Goal: Task Accomplishment & Management: Complete application form

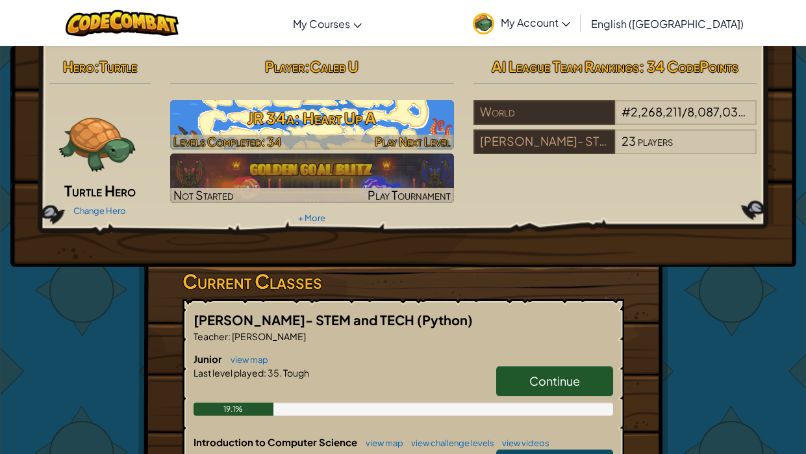
click at [313, 125] on h3 "JR 34a: Heart Up A" at bounding box center [312, 117] width 284 height 29
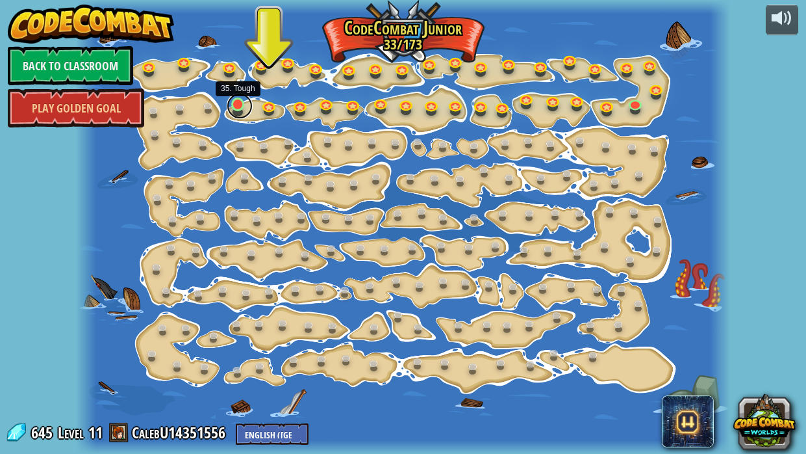
click at [239, 107] on link at bounding box center [240, 106] width 26 height 26
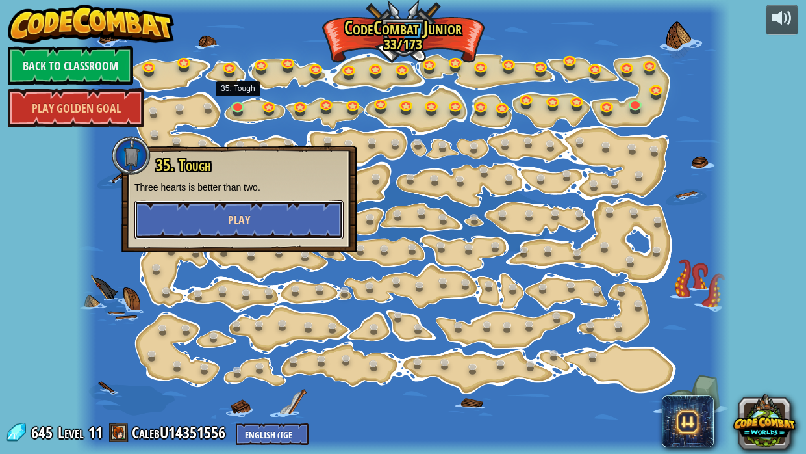
click at [218, 227] on button "Play" at bounding box center [239, 219] width 209 height 39
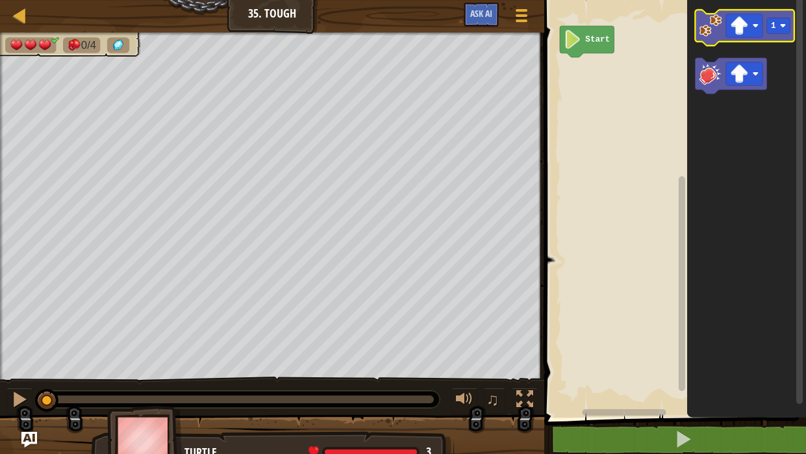
click at [714, 38] on icon "Blockly Workspace" at bounding box center [745, 28] width 99 height 36
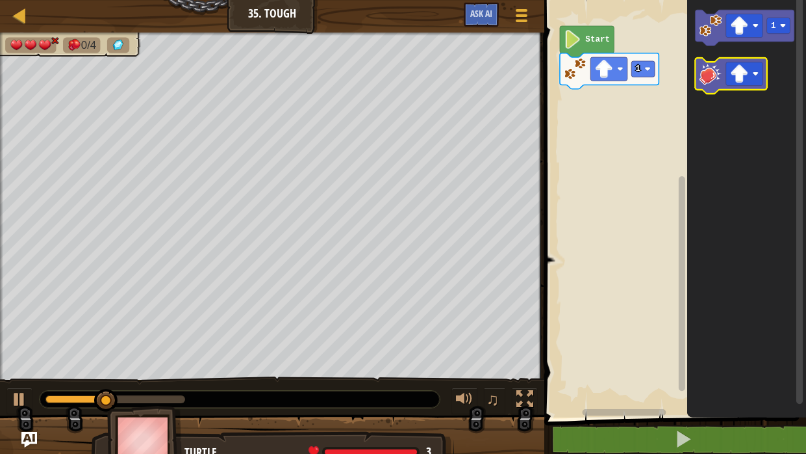
click at [715, 79] on image "Blockly Workspace" at bounding box center [711, 73] width 23 height 23
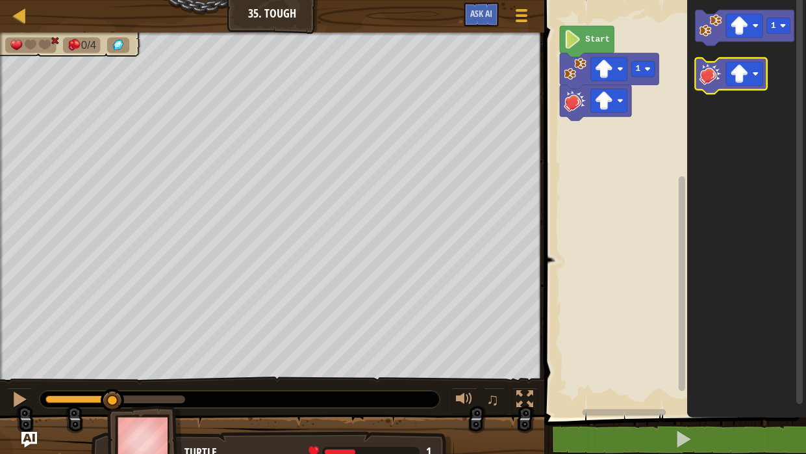
click at [715, 79] on image "Blockly Workspace" at bounding box center [711, 73] width 23 height 23
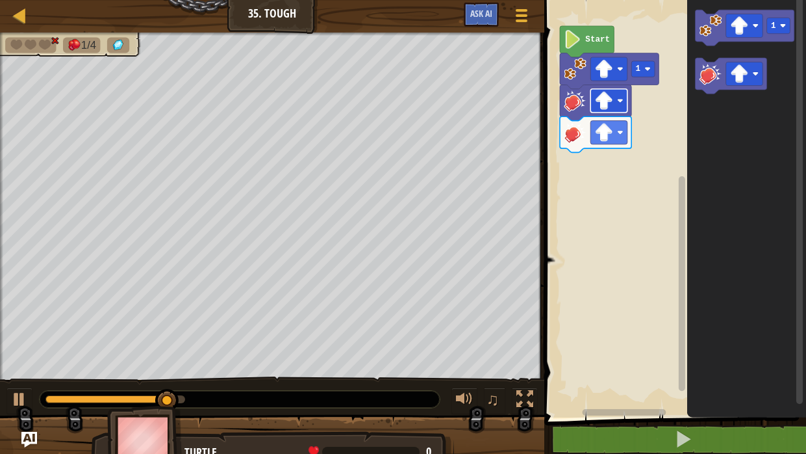
click at [604, 104] on image "Blockly Workspace" at bounding box center [604, 101] width 18 height 18
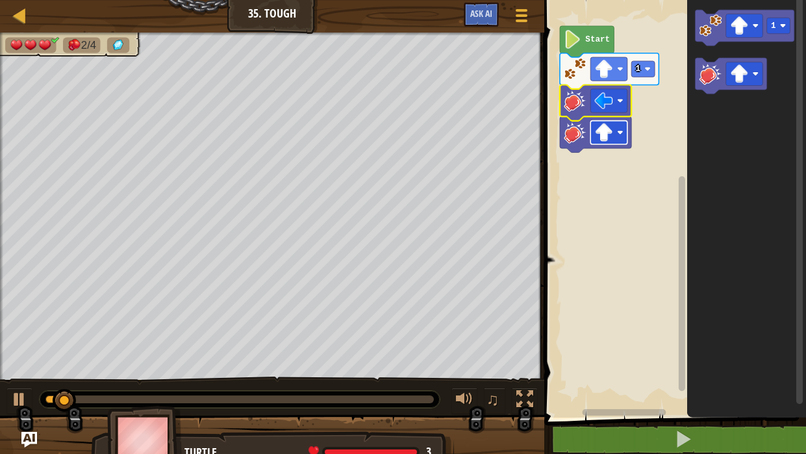
click at [611, 129] on image "Blockly Workspace" at bounding box center [604, 132] width 18 height 18
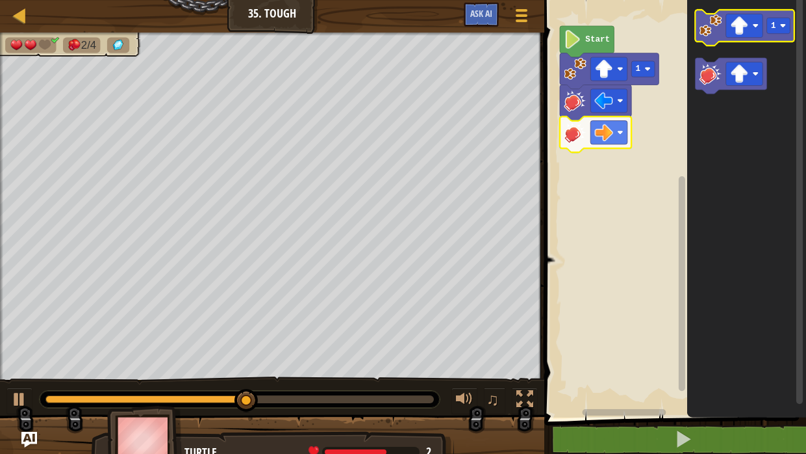
click at [703, 42] on rect "Blockly Workspace" at bounding box center [745, 28] width 99 height 36
click at [708, 32] on image "Blockly Workspace" at bounding box center [711, 25] width 23 height 23
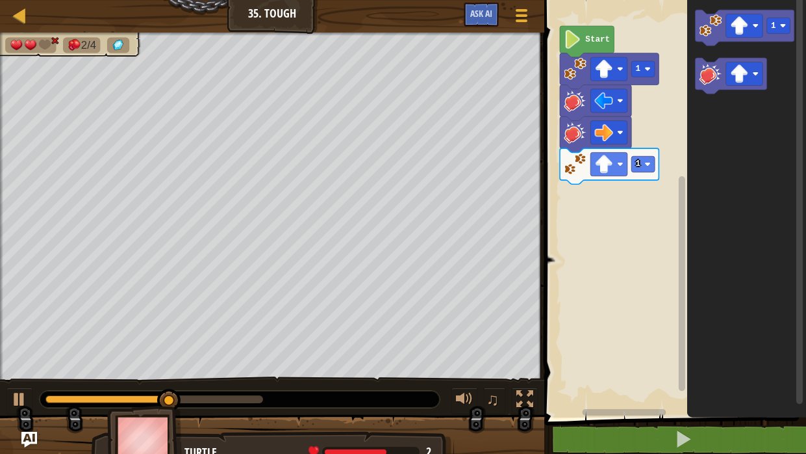
click at [570, 107] on image "Blockly Workspace" at bounding box center [576, 100] width 23 height 23
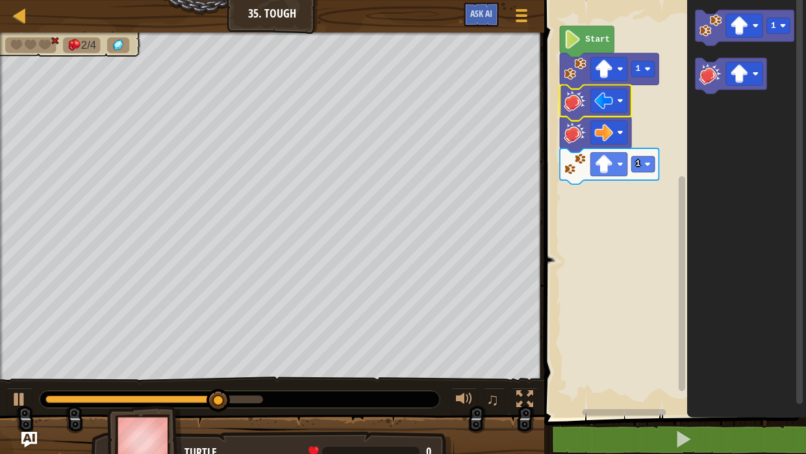
click at [573, 102] on image "Blockly Workspace" at bounding box center [576, 100] width 23 height 23
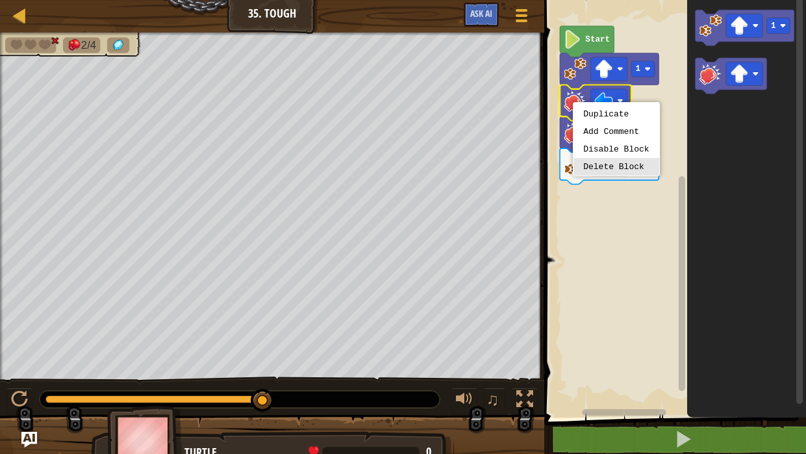
click at [607, 205] on rect "Blockly Workspace" at bounding box center [674, 206] width 266 height 424
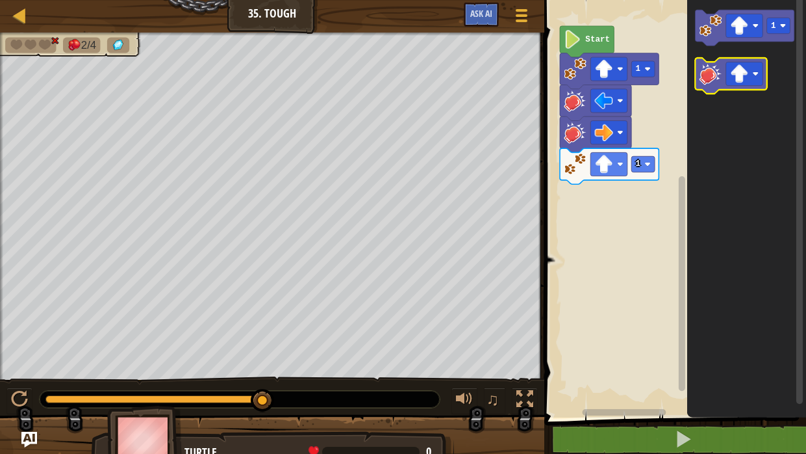
click at [707, 79] on image "Blockly Workspace" at bounding box center [711, 73] width 23 height 23
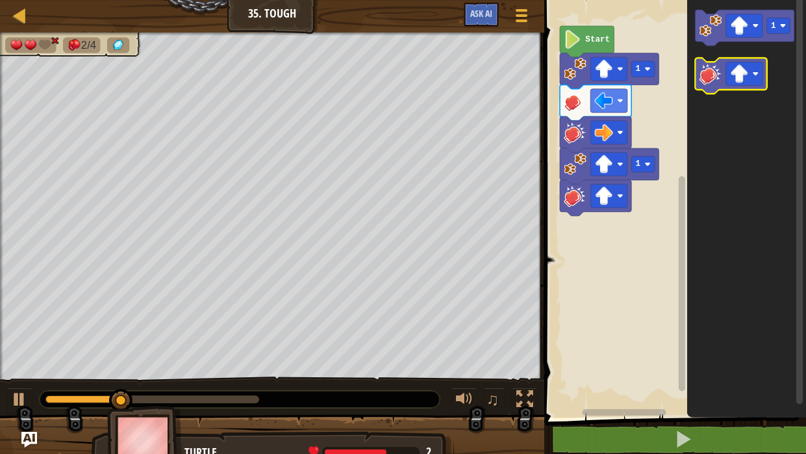
click at [707, 79] on image "Blockly Workspace" at bounding box center [711, 73] width 23 height 23
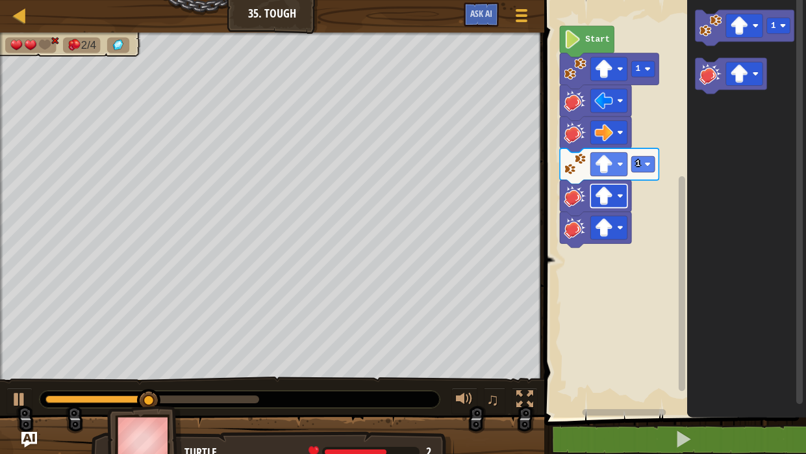
click at [615, 202] on rect "Blockly Workspace" at bounding box center [609, 195] width 37 height 23
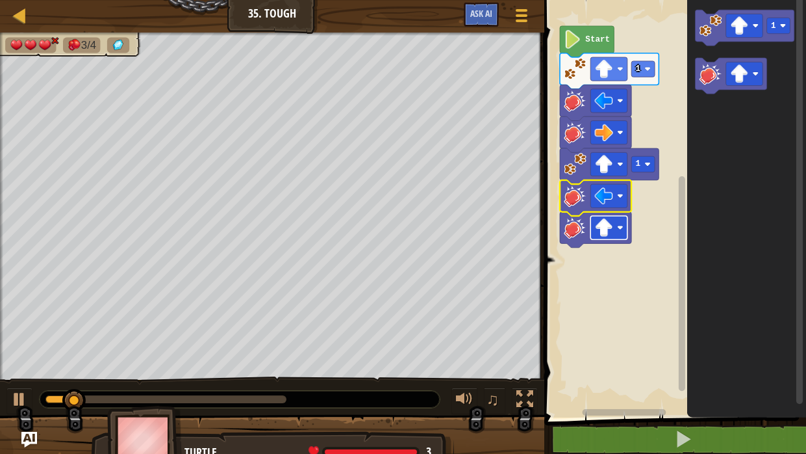
click at [592, 229] on rect "Blockly Workspace" at bounding box center [609, 227] width 37 height 23
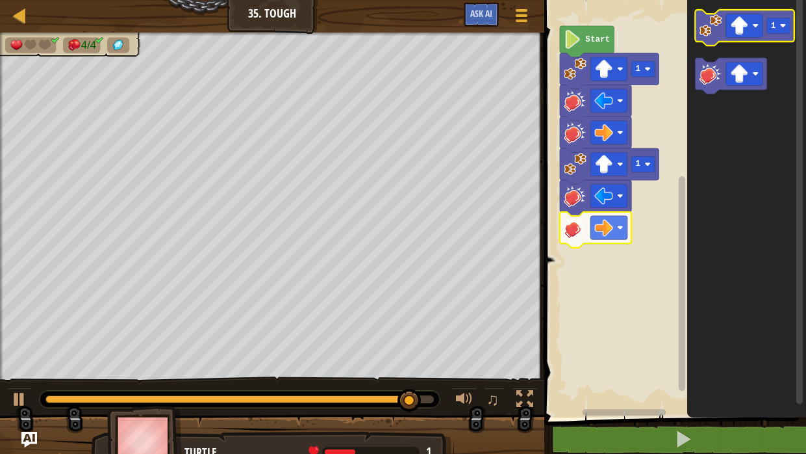
click at [707, 27] on image "Blockly Workspace" at bounding box center [711, 25] width 23 height 23
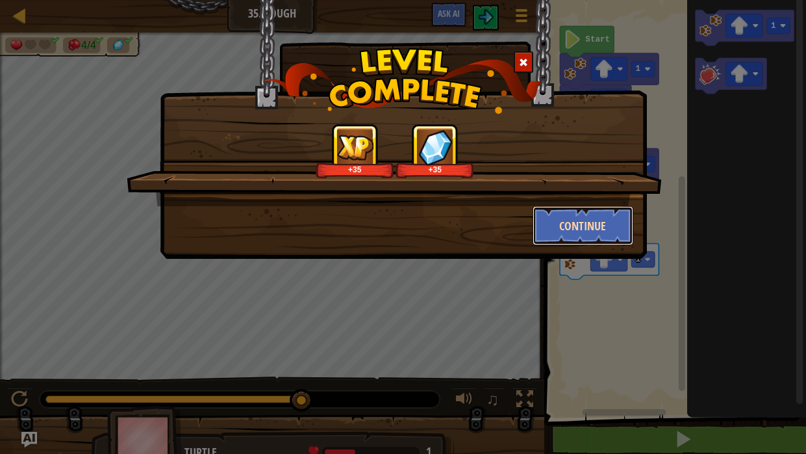
click at [560, 214] on button "Continue" at bounding box center [583, 225] width 101 height 39
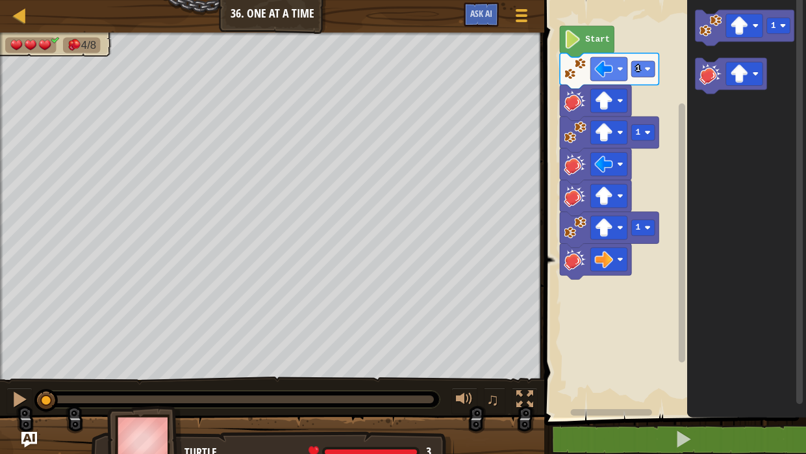
click at [570, 32] on image "Blockly Workspace" at bounding box center [574, 39] width 18 height 18
click at [18, 398] on div at bounding box center [19, 399] width 17 height 17
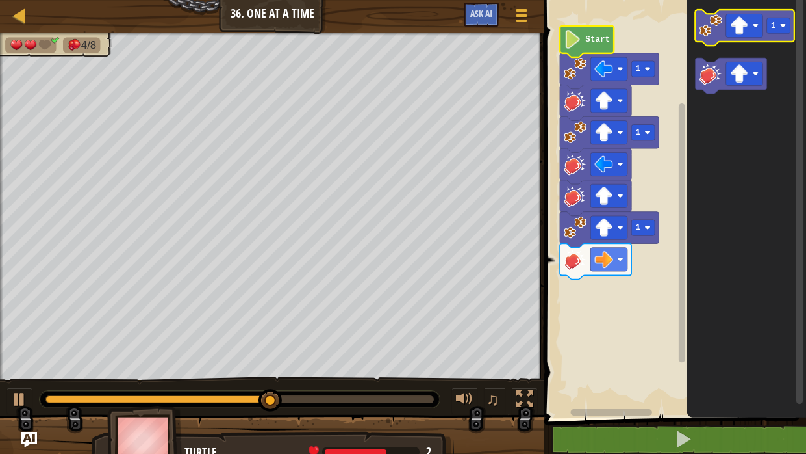
click at [712, 44] on icon "Blockly Workspace" at bounding box center [745, 28] width 99 height 36
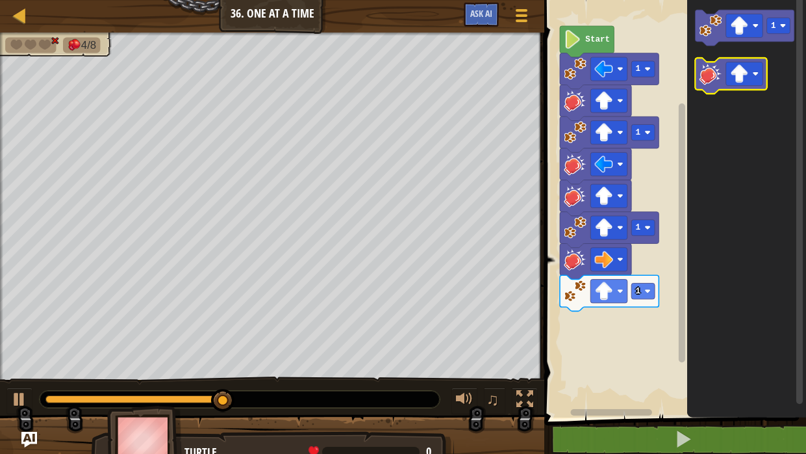
click at [699, 66] on icon "Blockly Workspace" at bounding box center [731, 76] width 71 height 36
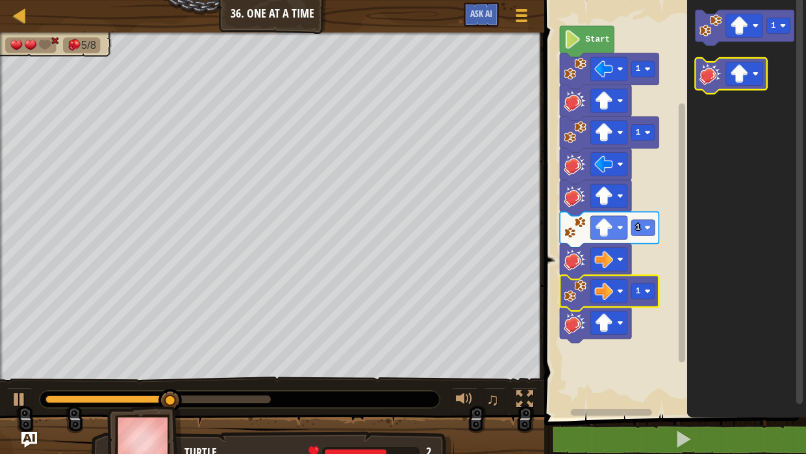
click at [710, 72] on image "Blockly Workspace" at bounding box center [711, 73] width 23 height 23
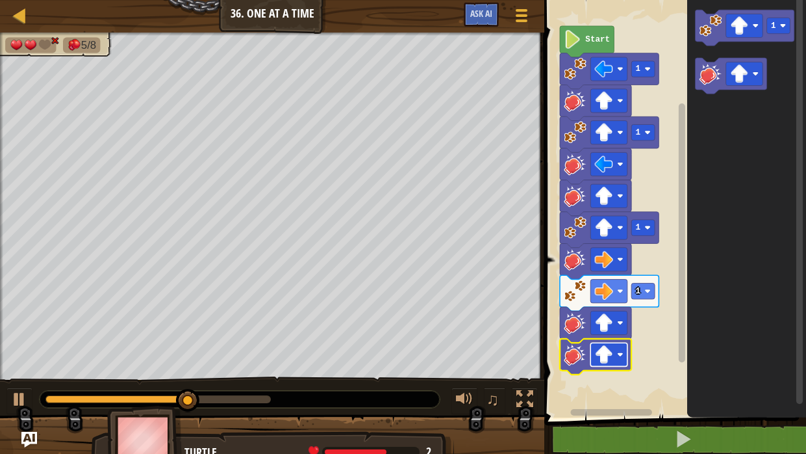
click at [609, 362] on image "Blockly Workspace" at bounding box center [604, 354] width 18 height 18
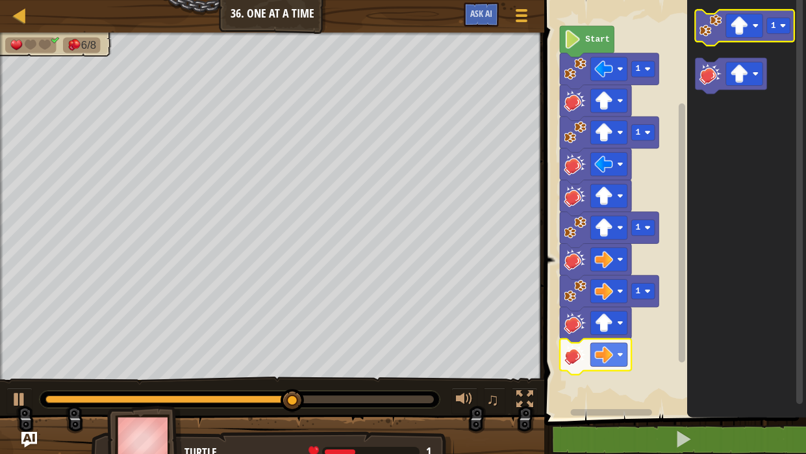
click at [708, 23] on image "Blockly Workspace" at bounding box center [711, 25] width 23 height 23
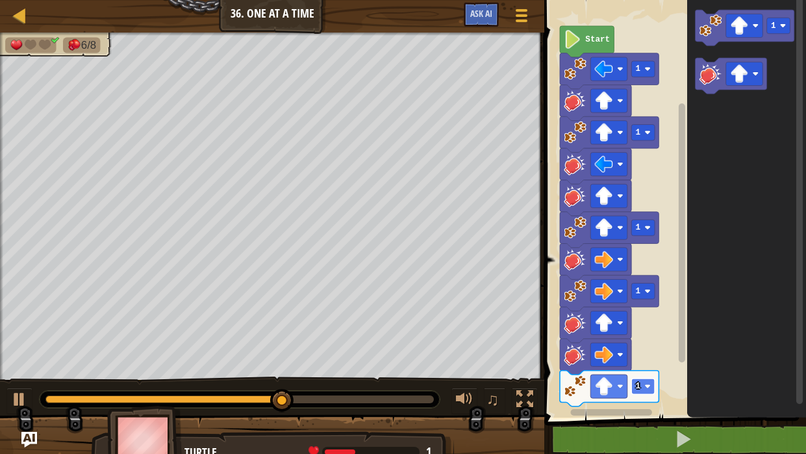
click at [640, 386] on text "1" at bounding box center [638, 385] width 5 height 9
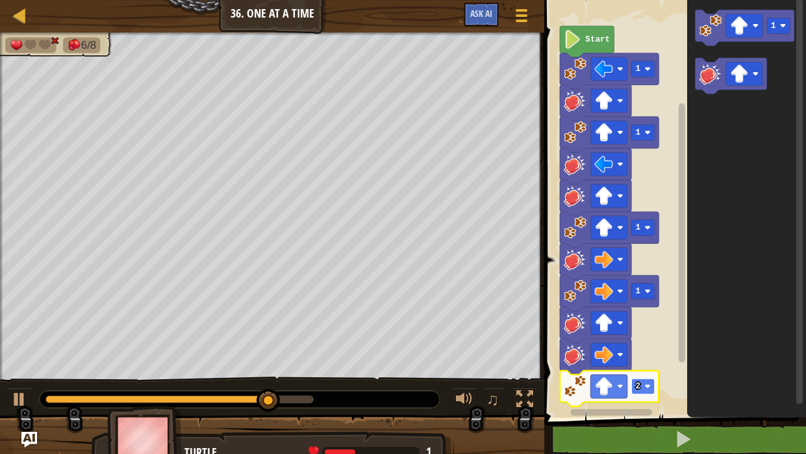
click at [644, 384] on rect "Blockly Workspace" at bounding box center [643, 386] width 23 height 16
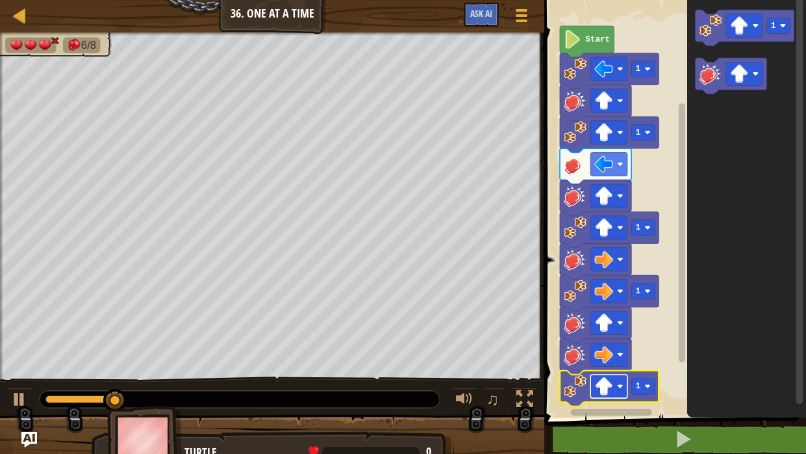
click at [610, 389] on image "Blockly Workspace" at bounding box center [604, 386] width 18 height 18
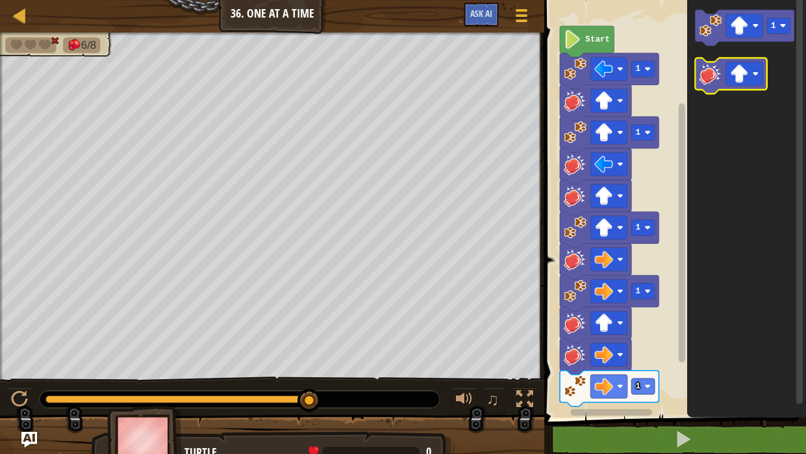
click at [717, 68] on image "Blockly Workspace" at bounding box center [711, 73] width 23 height 23
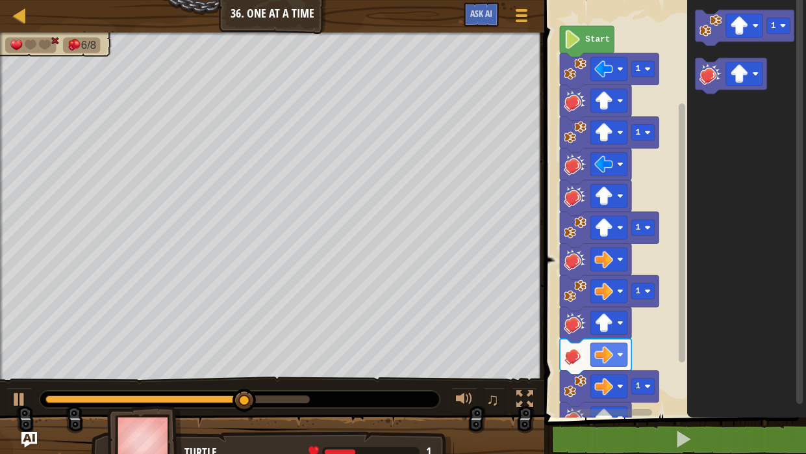
click at [602, 411] on rect "Blockly Workspace" at bounding box center [611, 412] width 81 height 6
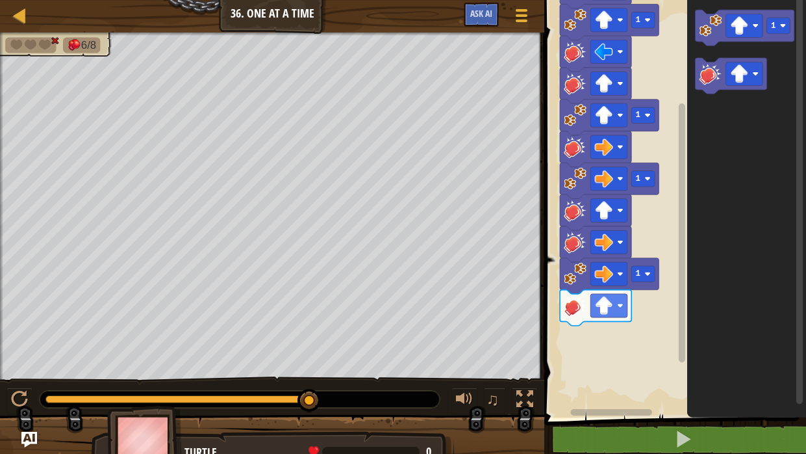
click at [683, 372] on rect "Blockly Workspace" at bounding box center [683, 200] width 10 height 413
click at [598, 309] on image "Blockly Workspace" at bounding box center [604, 305] width 18 height 18
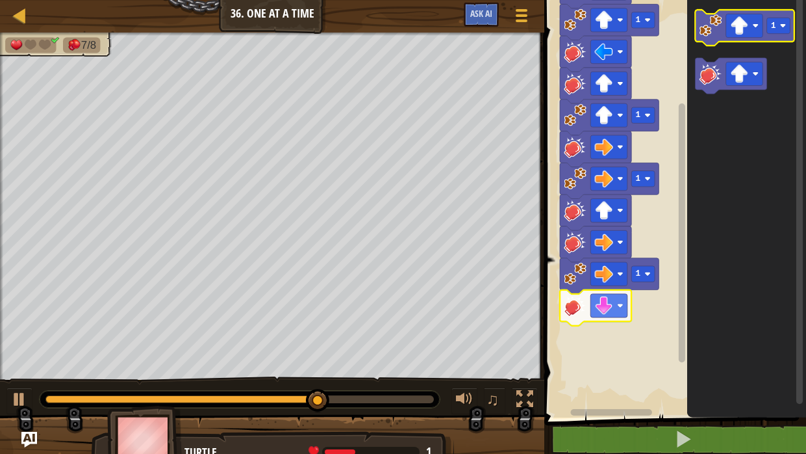
click at [711, 35] on image "Blockly Workspace" at bounding box center [711, 25] width 23 height 23
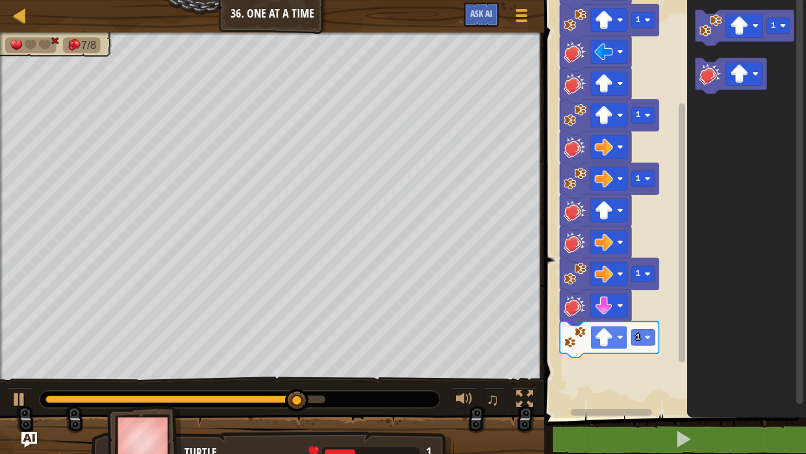
click at [603, 342] on image "Blockly Workspace" at bounding box center [604, 337] width 18 height 18
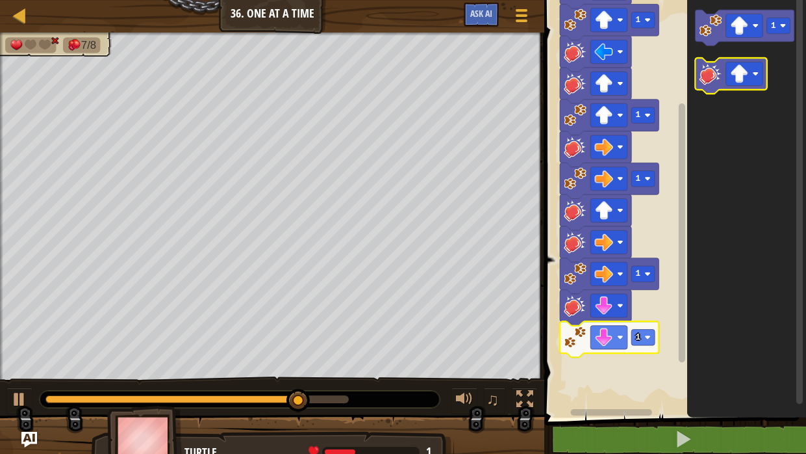
click at [706, 74] on image "Blockly Workspace" at bounding box center [711, 73] width 23 height 23
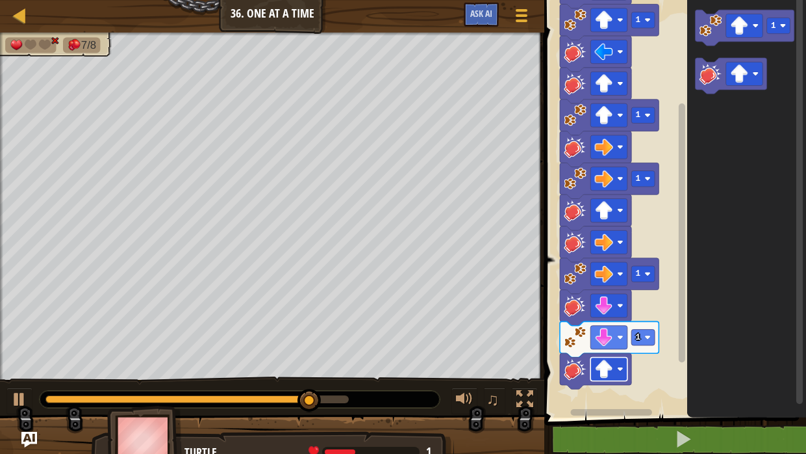
click at [598, 367] on image "Blockly Workspace" at bounding box center [604, 368] width 18 height 18
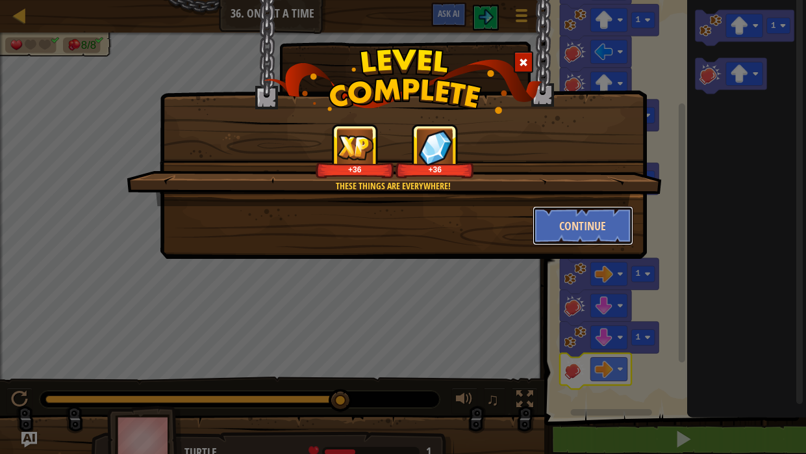
click at [561, 222] on button "Continue" at bounding box center [583, 225] width 101 height 39
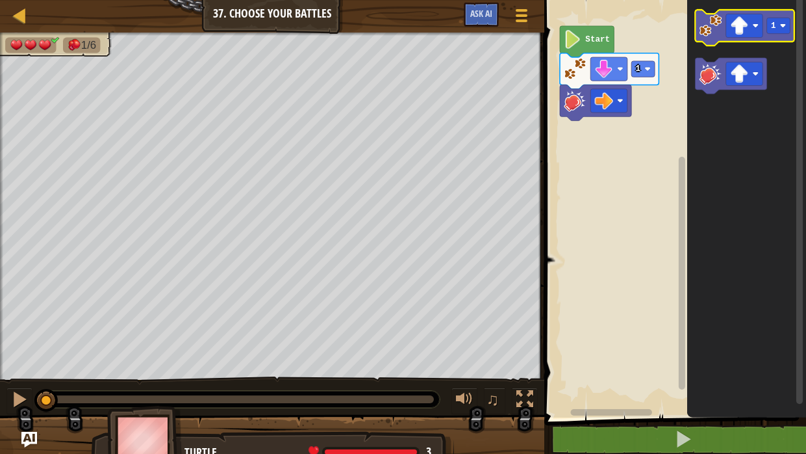
click at [702, 43] on rect "Blockly Workspace" at bounding box center [745, 28] width 99 height 36
click at [699, 32] on icon "Blockly Workspace" at bounding box center [745, 28] width 99 height 36
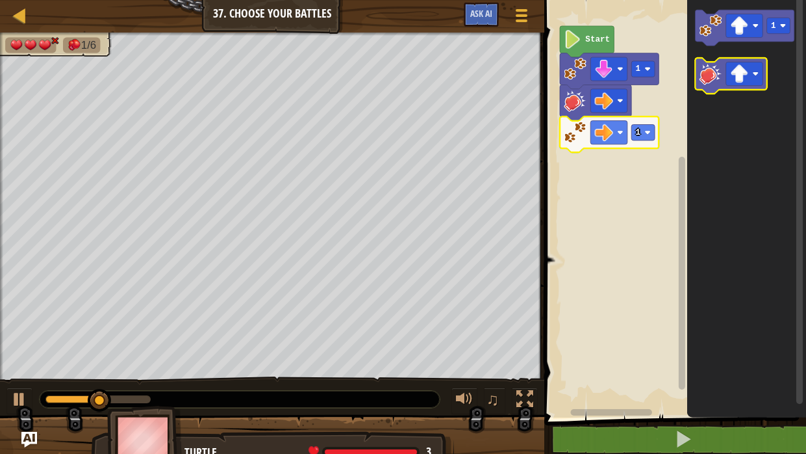
click at [702, 70] on image "Blockly Workspace" at bounding box center [711, 73] width 23 height 23
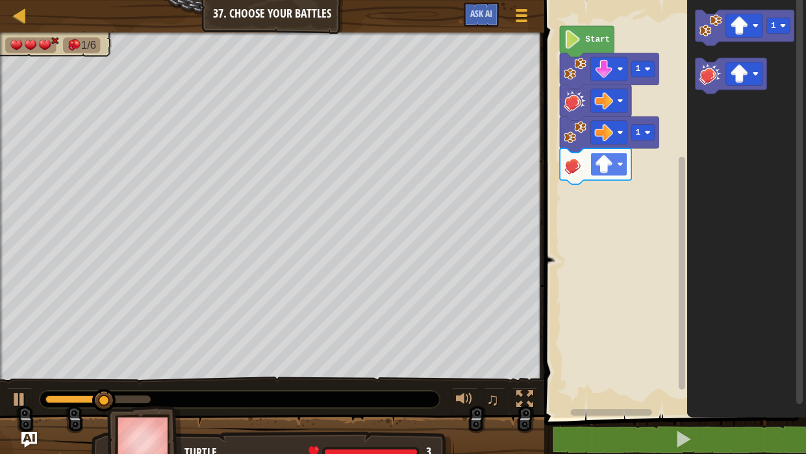
click at [609, 175] on rect "Blockly Workspace" at bounding box center [609, 163] width 37 height 23
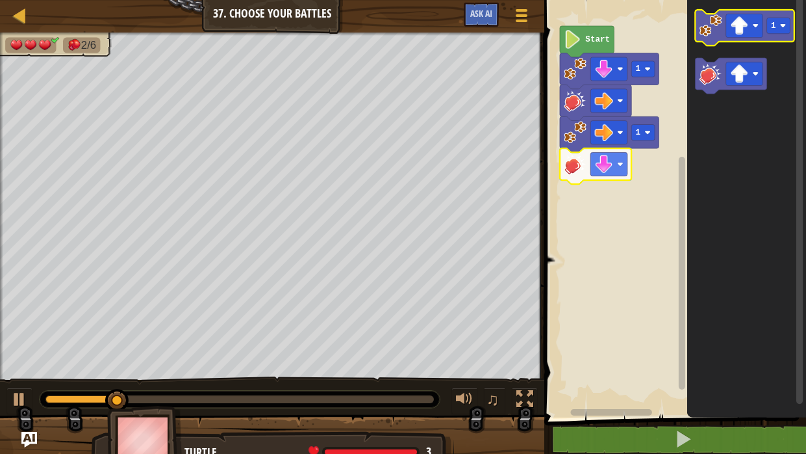
click at [711, 38] on icon "Blockly Workspace" at bounding box center [745, 28] width 99 height 36
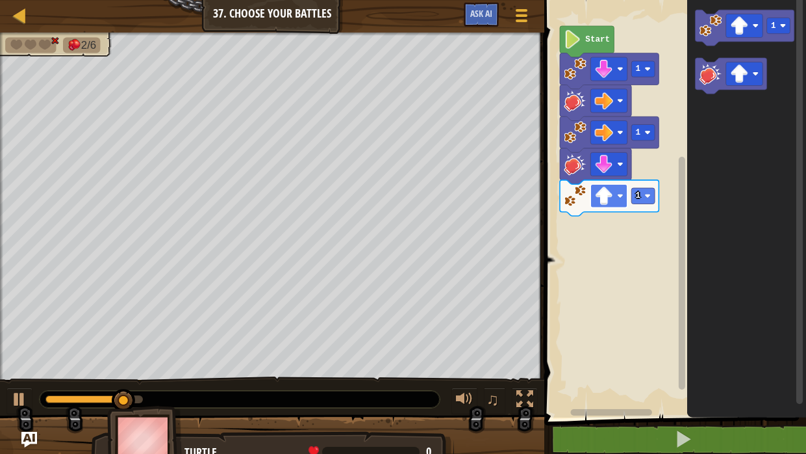
click at [596, 195] on image "Blockly Workspace" at bounding box center [604, 195] width 18 height 18
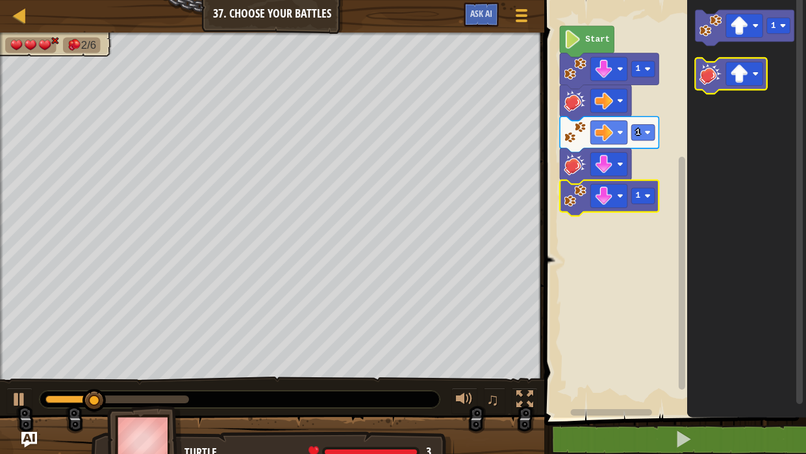
click at [714, 79] on image "Blockly Workspace" at bounding box center [711, 73] width 23 height 23
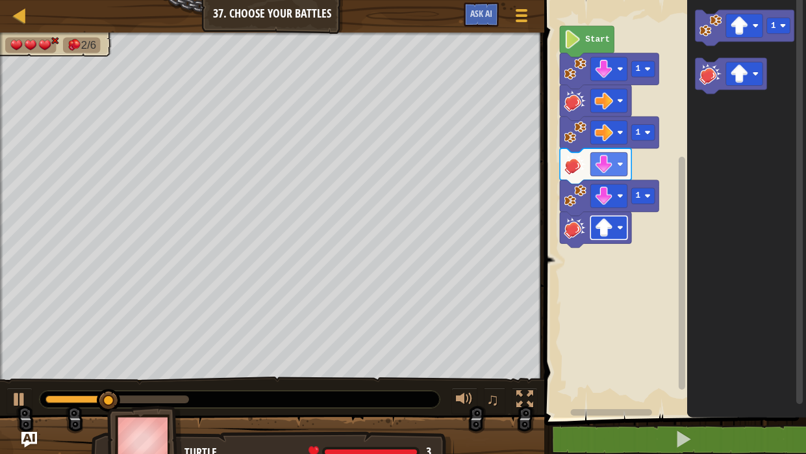
click at [618, 233] on rect "Blockly Workspace" at bounding box center [609, 227] width 37 height 23
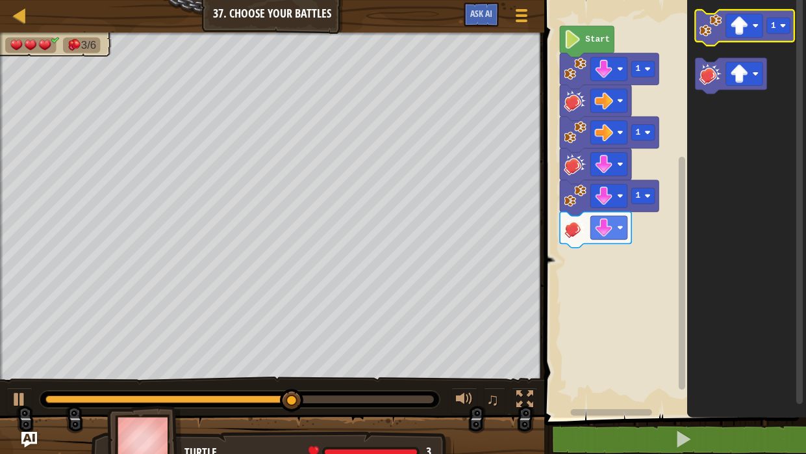
click at [713, 32] on image "Blockly Workspace" at bounding box center [711, 25] width 23 height 23
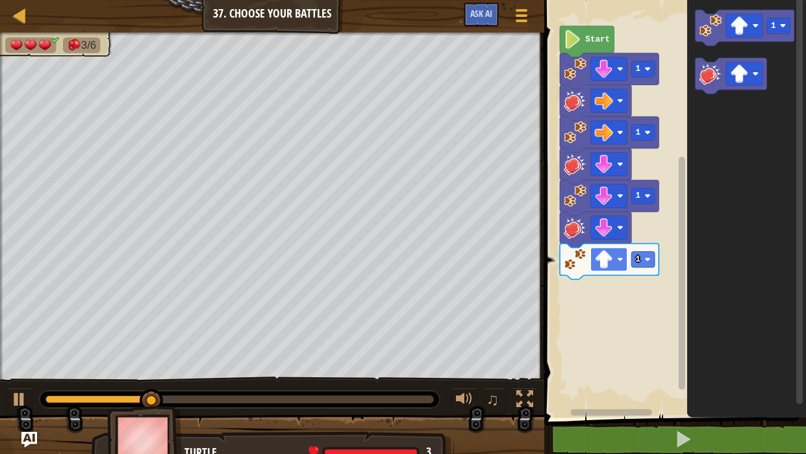
click at [609, 269] on rect "Blockly Workspace" at bounding box center [609, 259] width 37 height 23
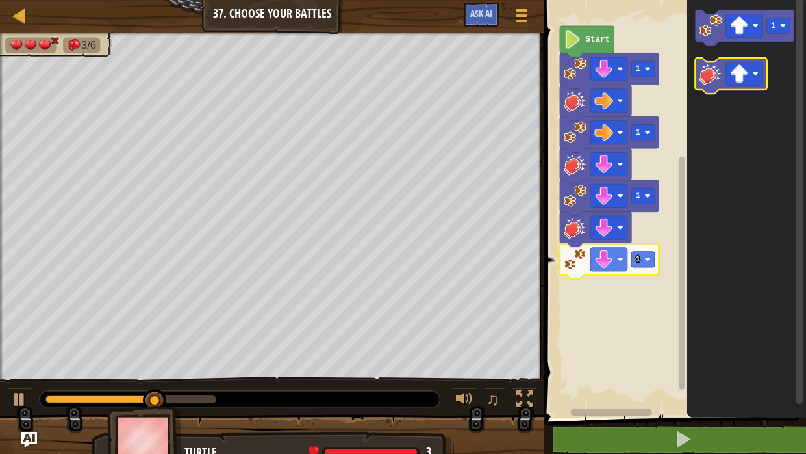
click at [712, 75] on image "Blockly Workspace" at bounding box center [711, 73] width 23 height 23
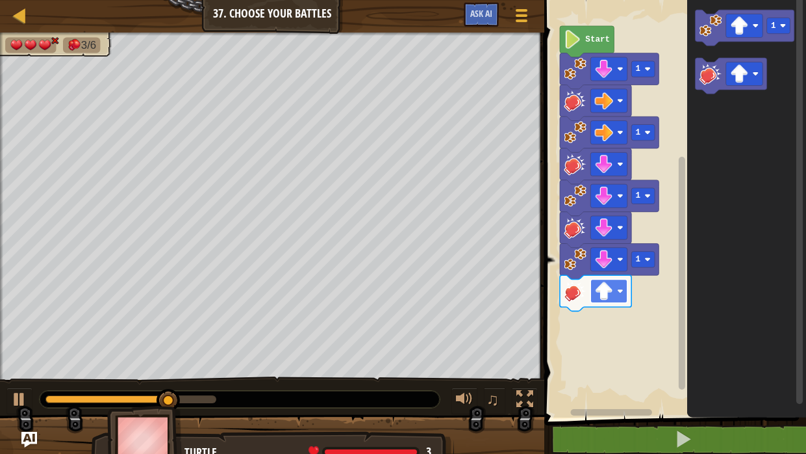
click at [602, 289] on image "Blockly Workspace" at bounding box center [604, 291] width 18 height 18
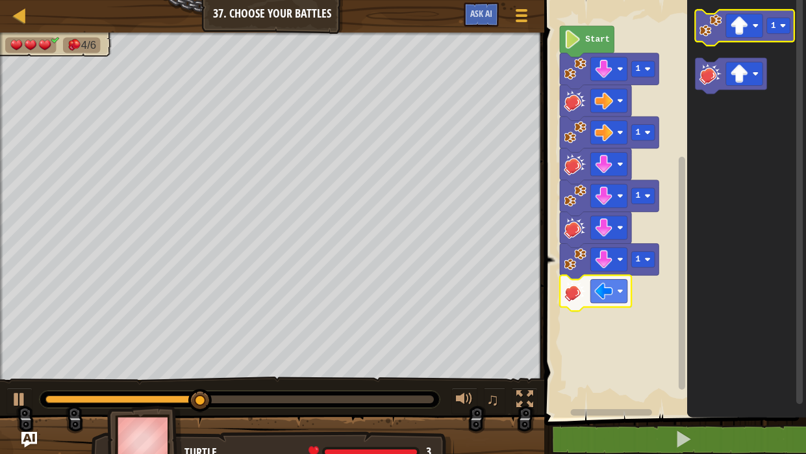
click at [714, 24] on image "Blockly Workspace" at bounding box center [711, 25] width 23 height 23
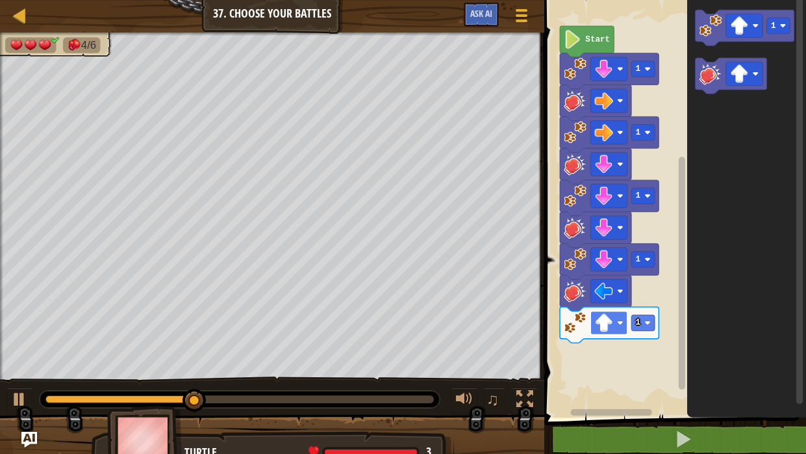
click at [604, 333] on rect "Blockly Workspace" at bounding box center [609, 322] width 37 height 23
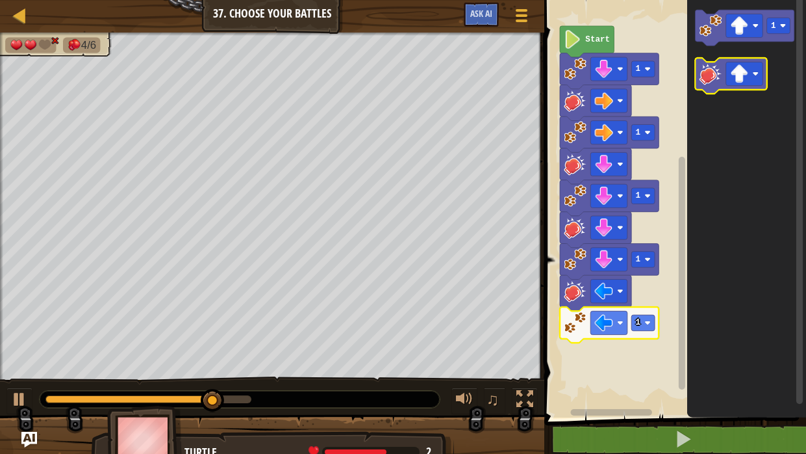
click at [707, 94] on icon "Blockly Workspace" at bounding box center [731, 76] width 71 height 36
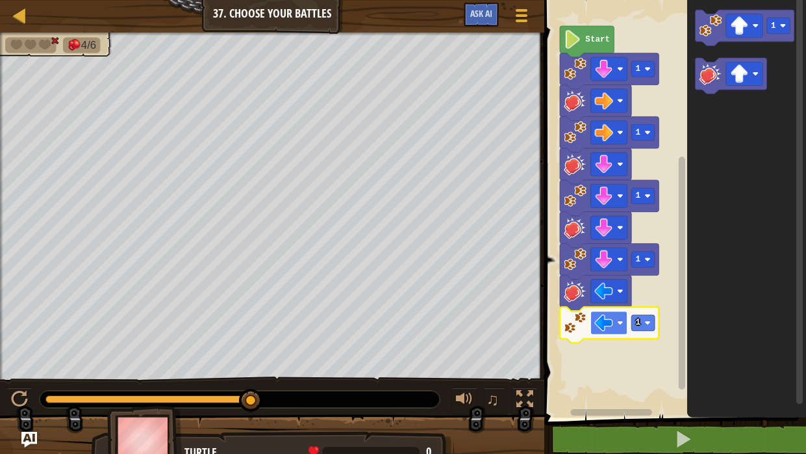
click at [600, 327] on image "Blockly Workspace" at bounding box center [604, 322] width 18 height 18
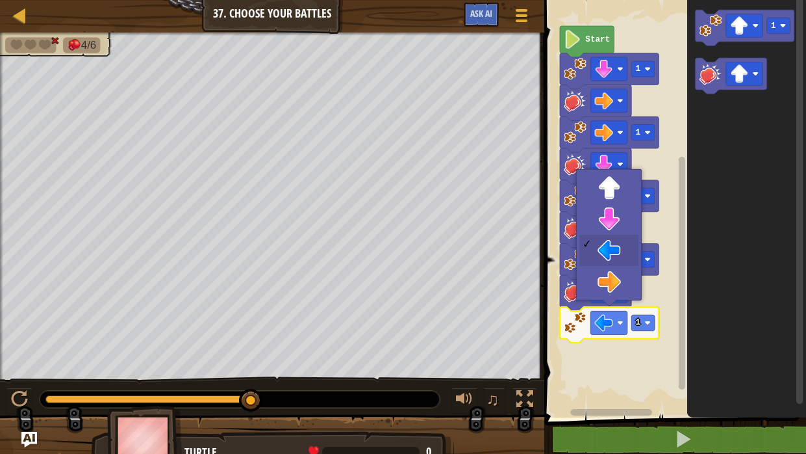
click at [724, 333] on icon "Blockly Workspace" at bounding box center [746, 206] width 119 height 424
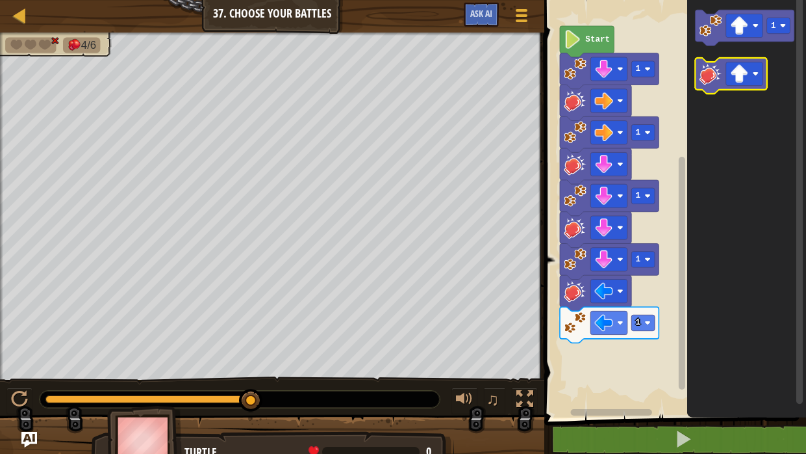
click at [715, 77] on image "Blockly Workspace" at bounding box center [711, 73] width 23 height 23
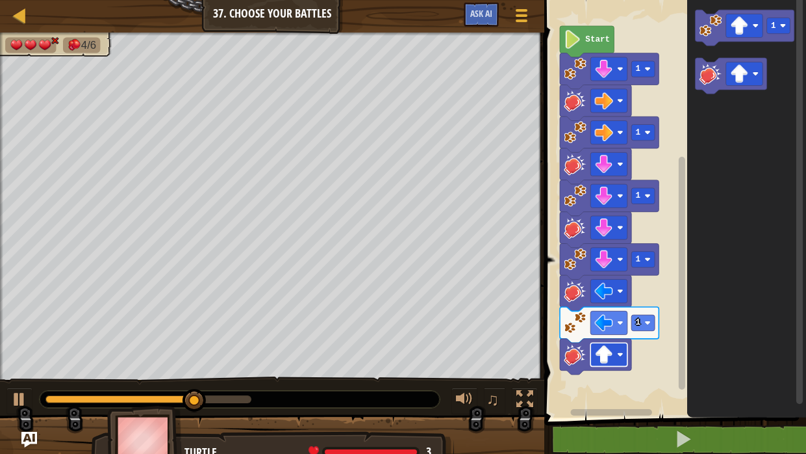
click at [606, 361] on image "Blockly Workspace" at bounding box center [604, 354] width 18 height 18
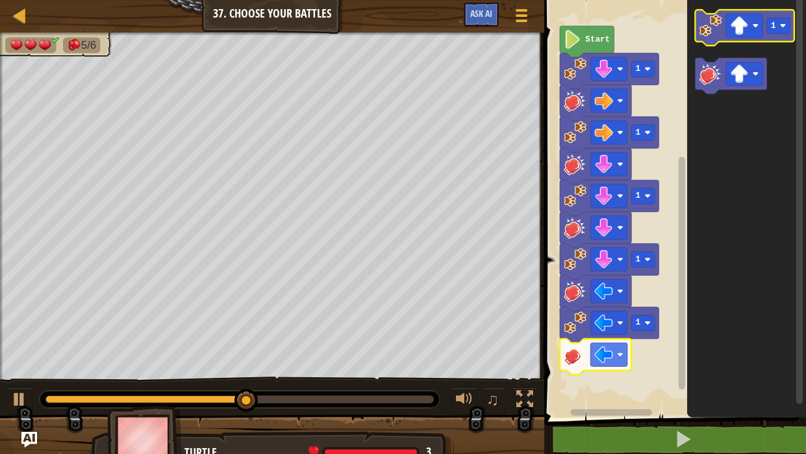
click at [708, 24] on image "Blockly Workspace" at bounding box center [711, 25] width 23 height 23
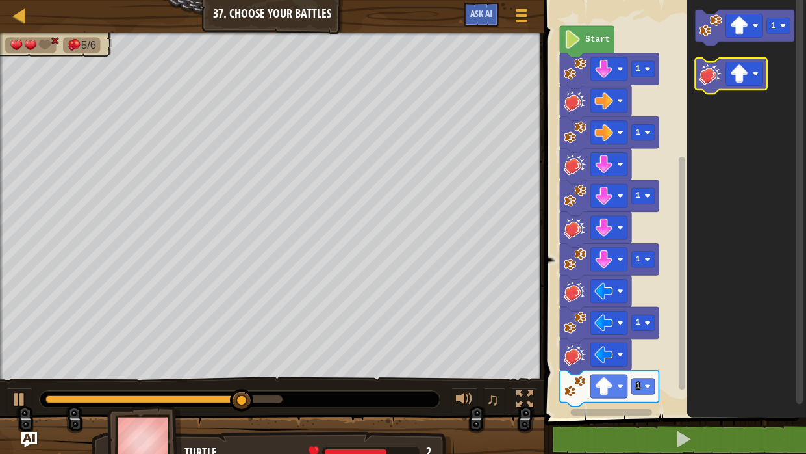
click at [707, 84] on image "Blockly Workspace" at bounding box center [711, 73] width 23 height 23
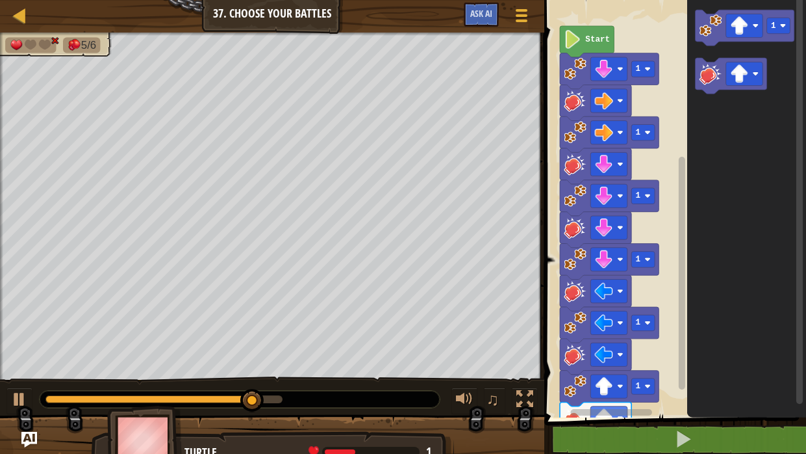
click at [600, 414] on rect "Blockly Workspace" at bounding box center [611, 412] width 81 height 6
click at [604, 411] on rect "Blockly Workspace" at bounding box center [611, 412] width 81 height 6
click at [686, 371] on div "Start 1 1 1 1 1 1 1" at bounding box center [674, 206] width 266 height 424
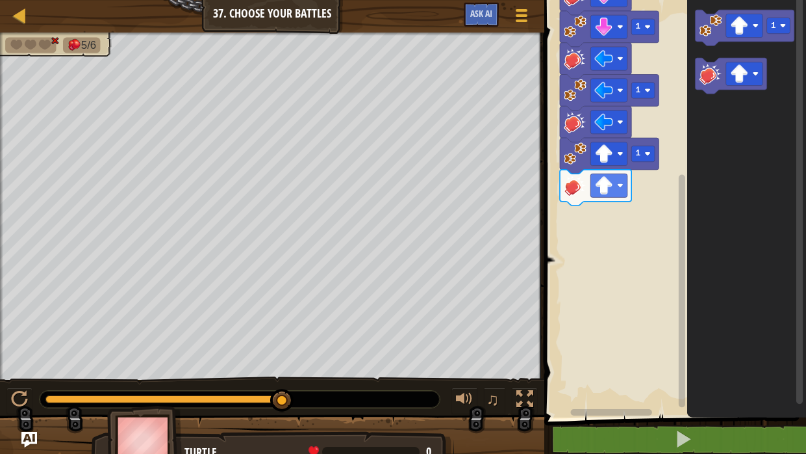
click at [684, 405] on rect "Blockly Workspace" at bounding box center [682, 291] width 6 height 233
click at [609, 179] on image "Blockly Workspace" at bounding box center [604, 185] width 18 height 18
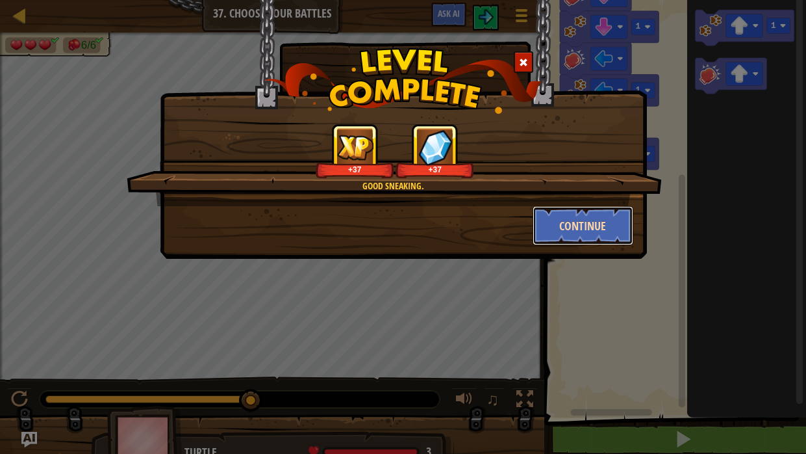
click at [594, 227] on button "Continue" at bounding box center [583, 225] width 101 height 39
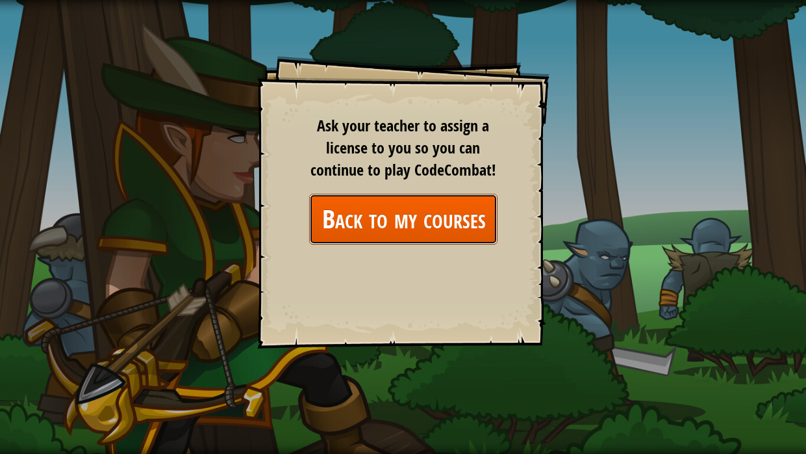
click at [385, 217] on link "Back to my courses" at bounding box center [403, 219] width 188 height 50
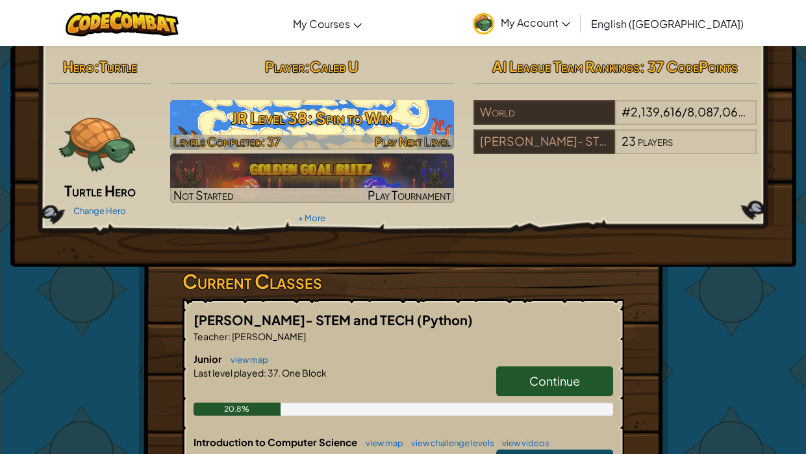
click at [373, 125] on h3 "JR Level 38: Spin to Win" at bounding box center [312, 117] width 284 height 29
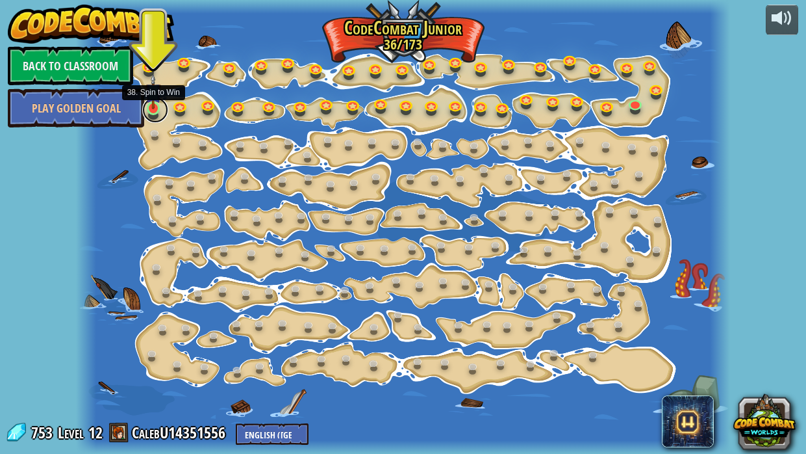
click at [153, 110] on link at bounding box center [155, 110] width 26 height 26
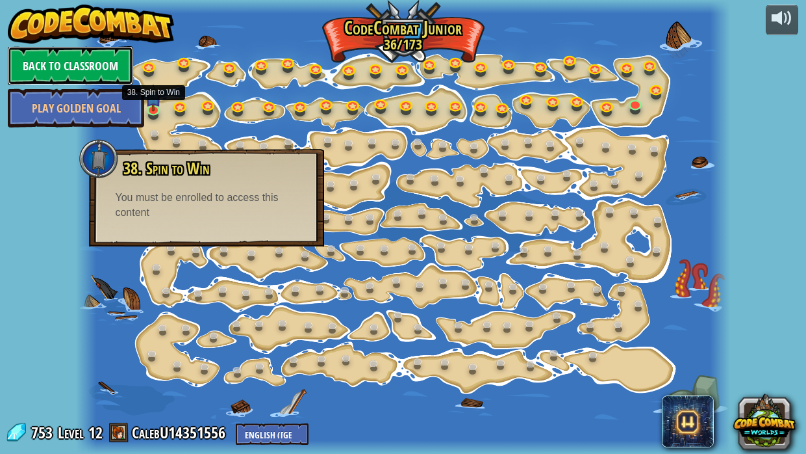
click at [67, 47] on link "Back to Classroom" at bounding box center [70, 65] width 125 height 39
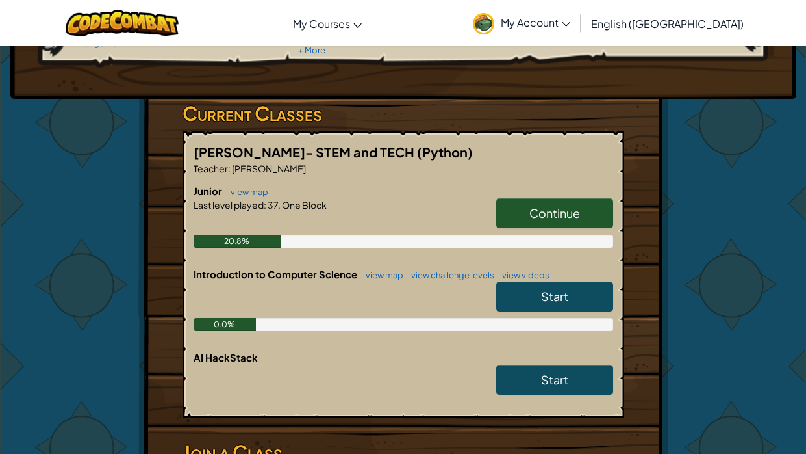
scroll to position [167, 0]
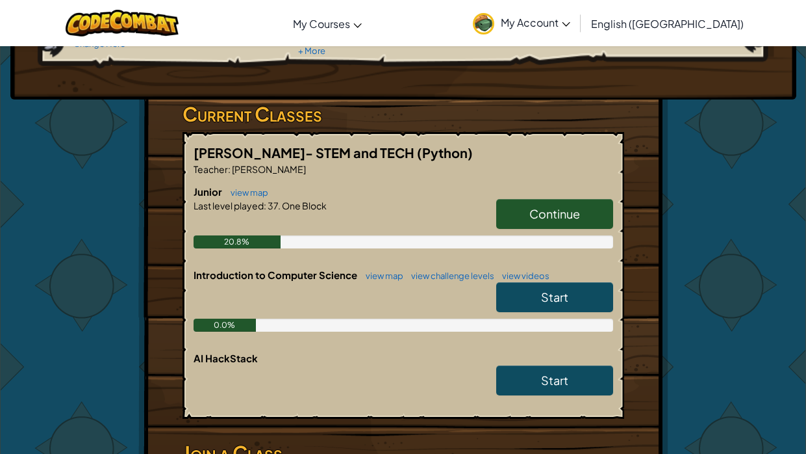
click at [547, 212] on span "Continue" at bounding box center [555, 213] width 51 height 15
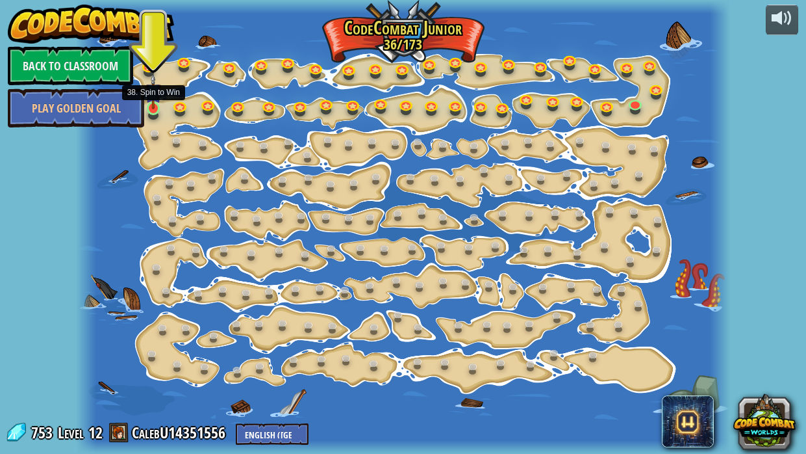
click at [159, 102] on img at bounding box center [154, 91] width 16 height 36
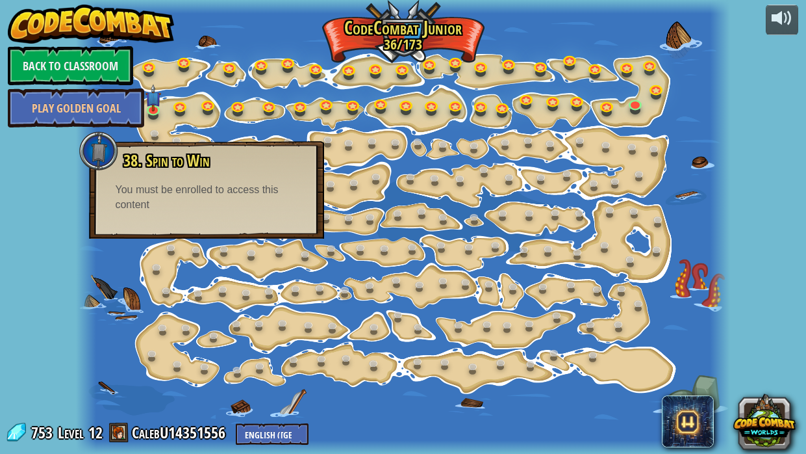
click at [253, 111] on div at bounding box center [403, 227] width 654 height 454
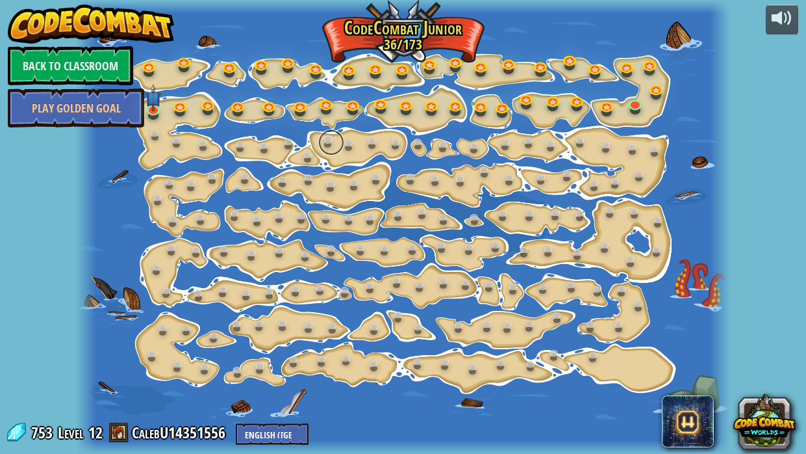
click at [329, 138] on link at bounding box center [331, 142] width 26 height 26
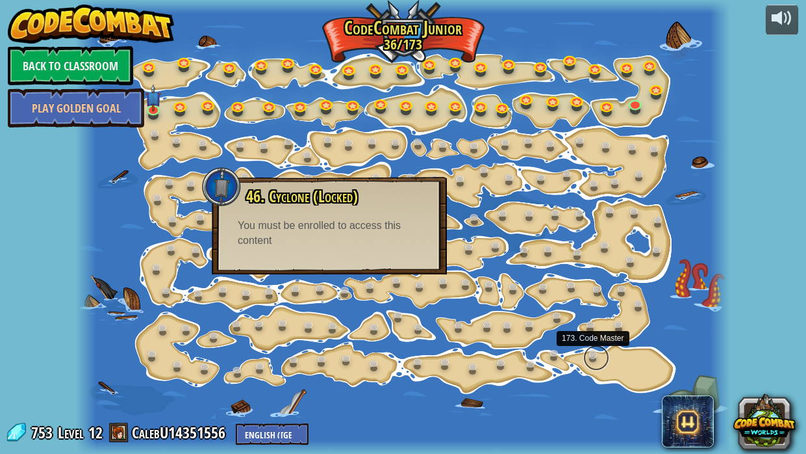
click at [593, 359] on link at bounding box center [596, 357] width 26 height 26
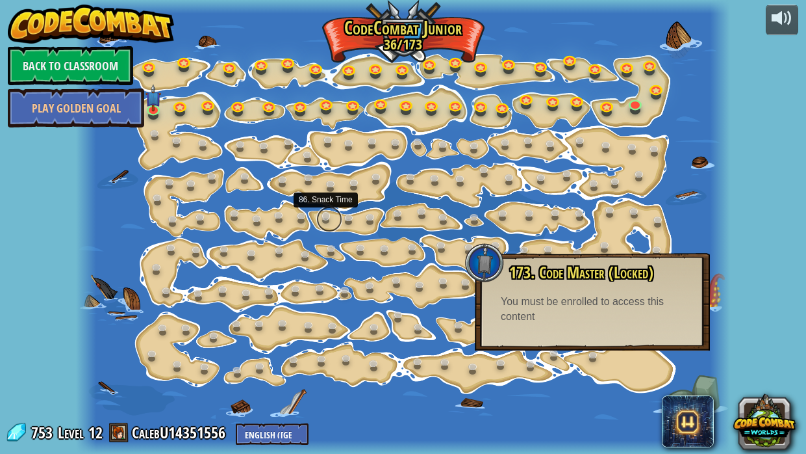
click at [330, 219] on link at bounding box center [329, 219] width 26 height 26
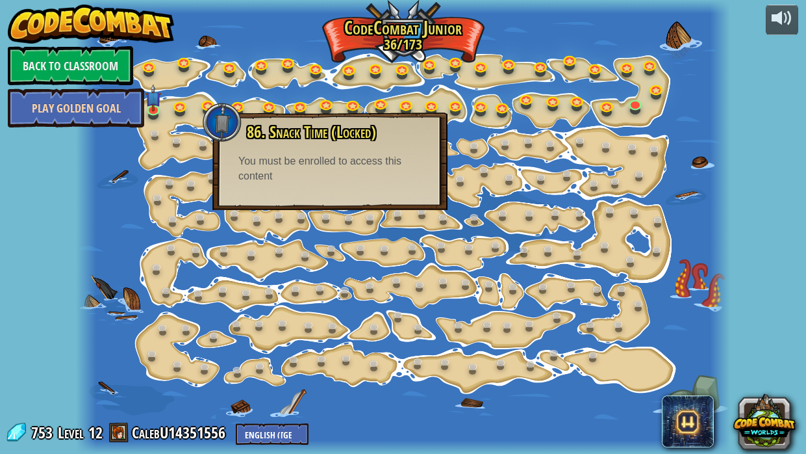
click at [107, 106] on link "Play Golden Goal" at bounding box center [76, 107] width 136 height 39
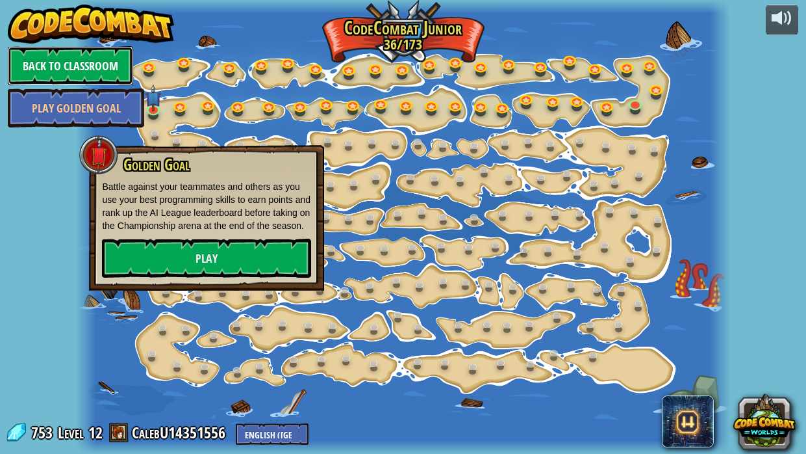
click at [56, 51] on link "Back to Classroom" at bounding box center [70, 65] width 125 height 39
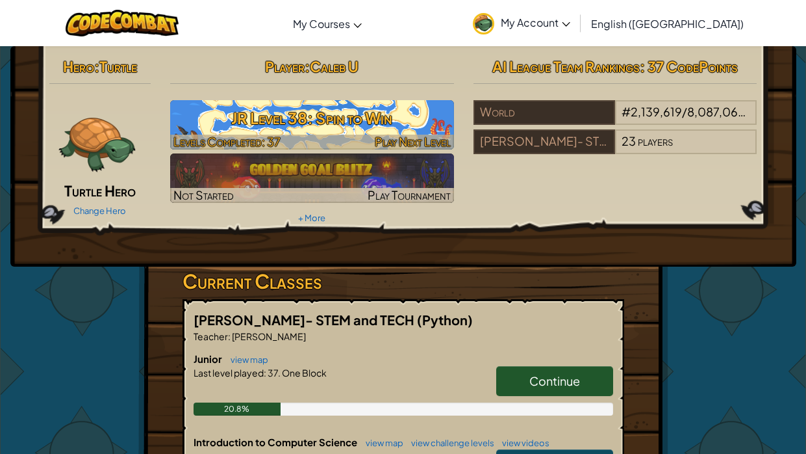
click at [358, 129] on h3 "JR Level 38: Spin to Win" at bounding box center [312, 117] width 284 height 29
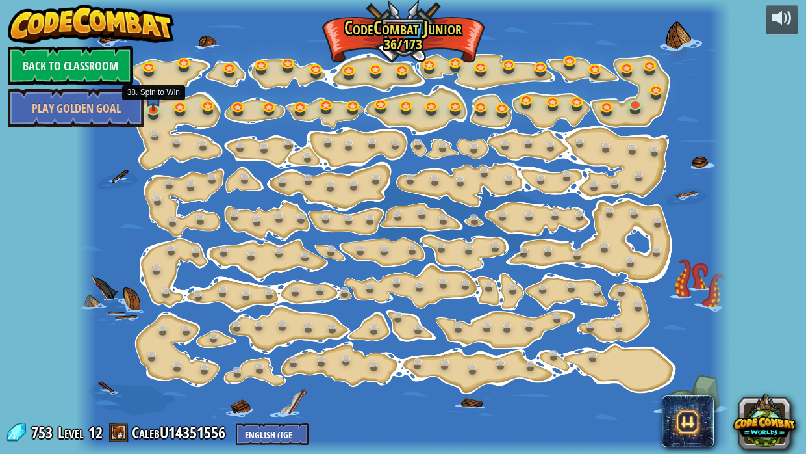
click at [155, 96] on img at bounding box center [154, 97] width 16 height 27
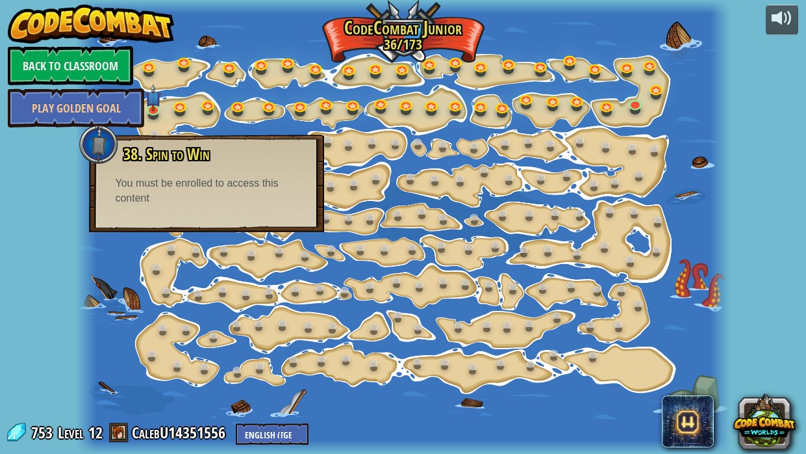
click at [43, 147] on div "powered by Back to Classroom Play Golden Goal 15. Step Change Change step argum…" at bounding box center [403, 227] width 806 height 454
click at [149, 110] on link at bounding box center [155, 110] width 26 height 26
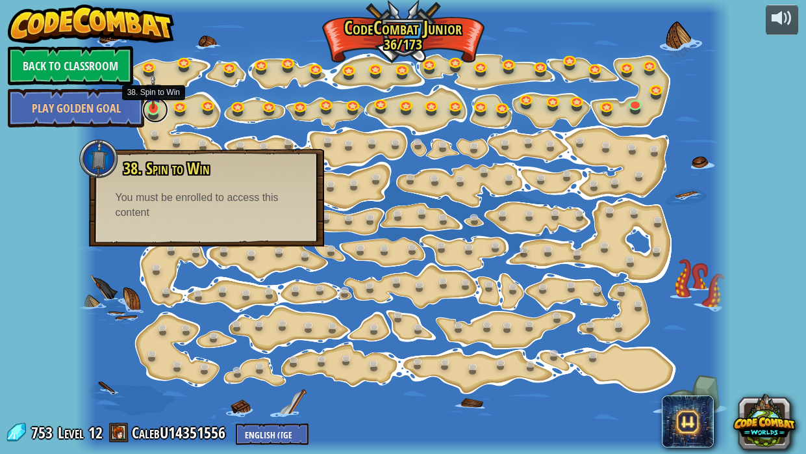
click at [160, 112] on link at bounding box center [155, 110] width 26 height 26
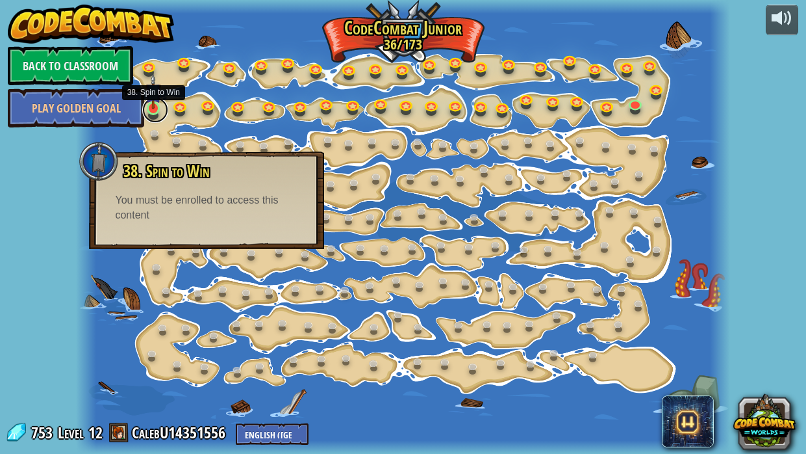
click at [160, 112] on link at bounding box center [155, 110] width 26 height 26
click at [176, 112] on link at bounding box center [182, 106] width 26 height 26
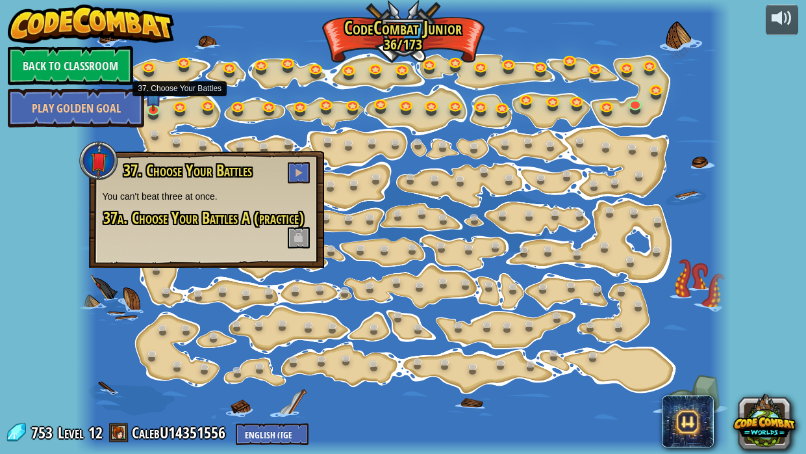
click at [291, 242] on span at bounding box center [299, 237] width 22 height 21
click at [292, 237] on span at bounding box center [299, 237] width 22 height 21
click at [152, 114] on link at bounding box center [155, 110] width 26 height 26
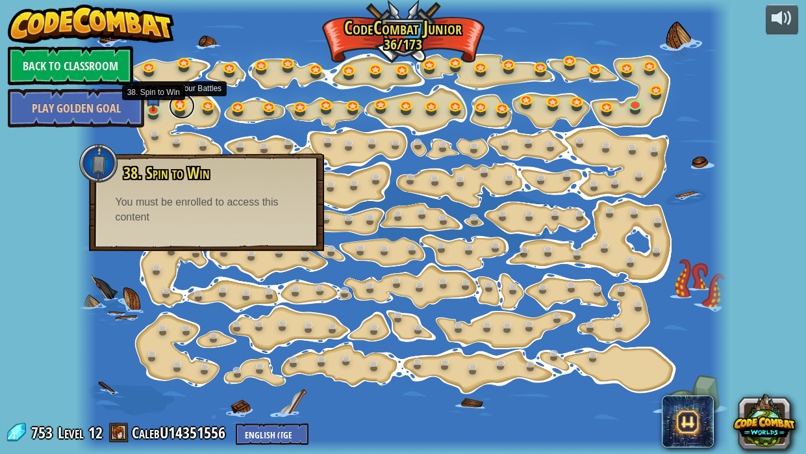
click at [175, 102] on link at bounding box center [182, 106] width 26 height 26
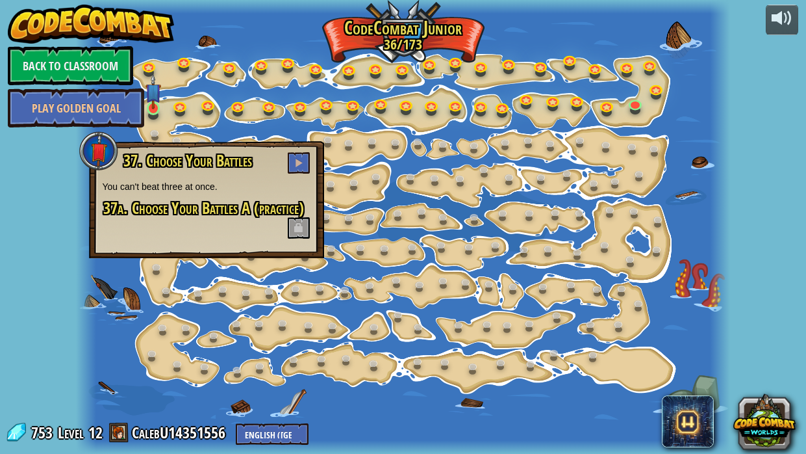
click at [153, 108] on img at bounding box center [154, 91] width 16 height 36
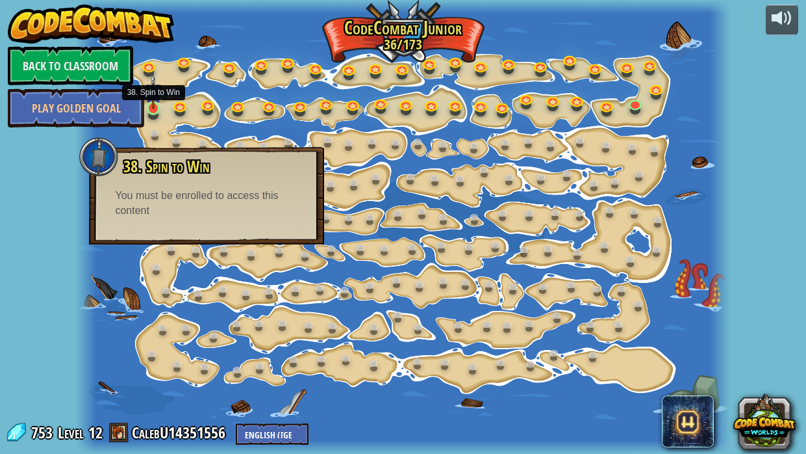
click at [157, 106] on img at bounding box center [154, 91] width 16 height 36
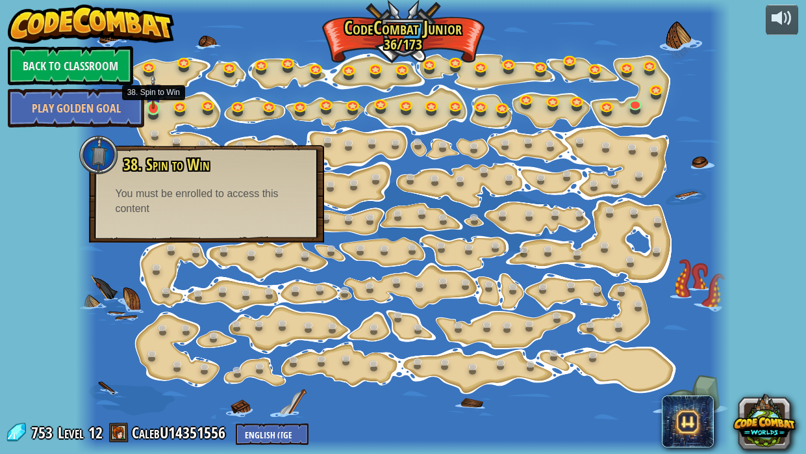
click at [157, 106] on img at bounding box center [154, 91] width 16 height 36
click at [167, 106] on link at bounding box center [155, 110] width 26 height 26
click at [175, 105] on link at bounding box center [182, 106] width 26 height 26
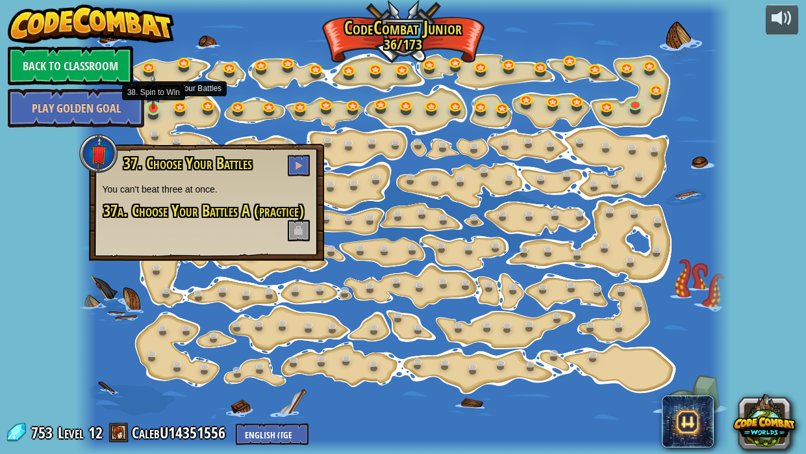
click at [159, 109] on img at bounding box center [154, 91] width 16 height 36
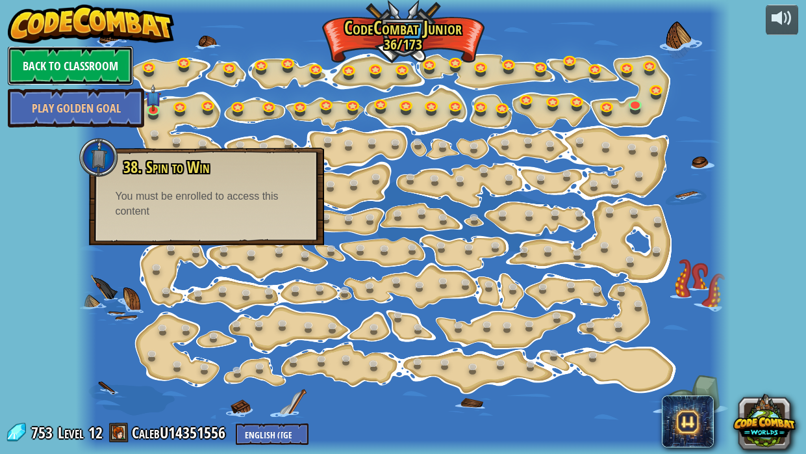
click at [93, 66] on link "Back to Classroom" at bounding box center [70, 65] width 125 height 39
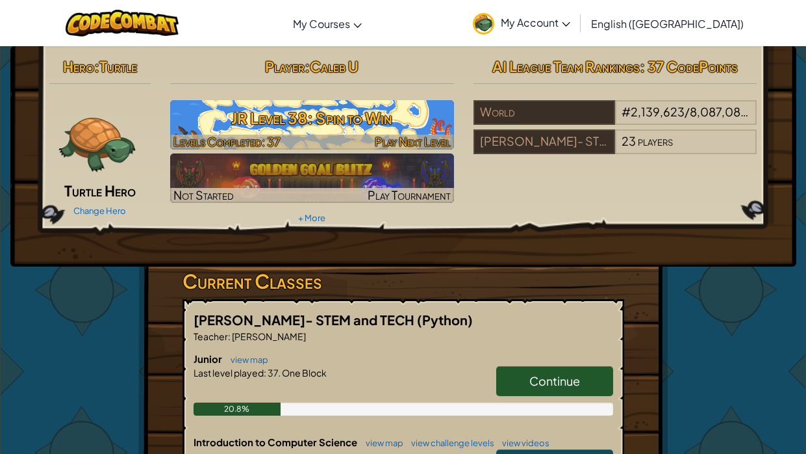
click at [222, 128] on h3 "JR Level 38: Spin to Win" at bounding box center [312, 117] width 284 height 29
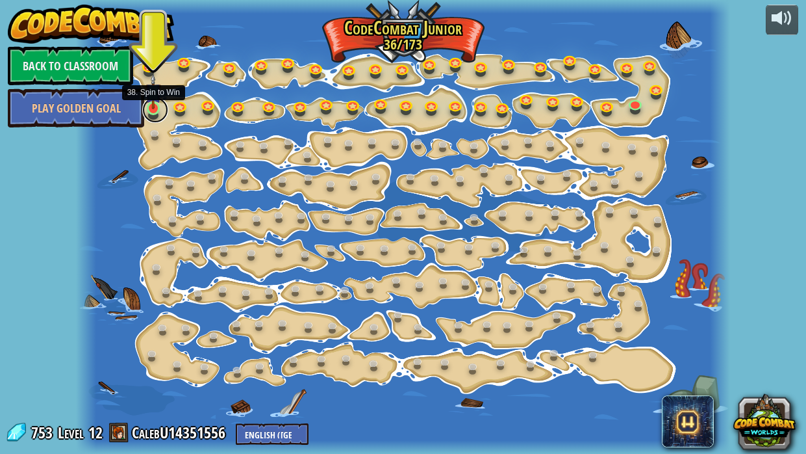
click at [154, 109] on link at bounding box center [155, 110] width 26 height 26
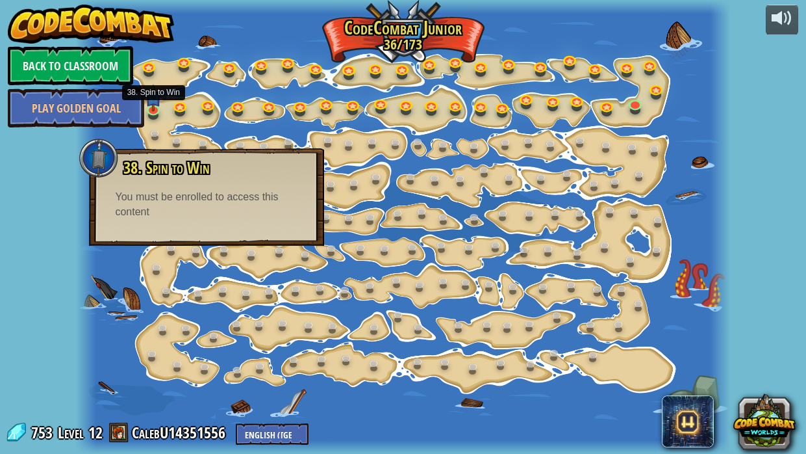
click at [199, 208] on div "You must be enrolled to access this content" at bounding box center [206, 205] width 183 height 30
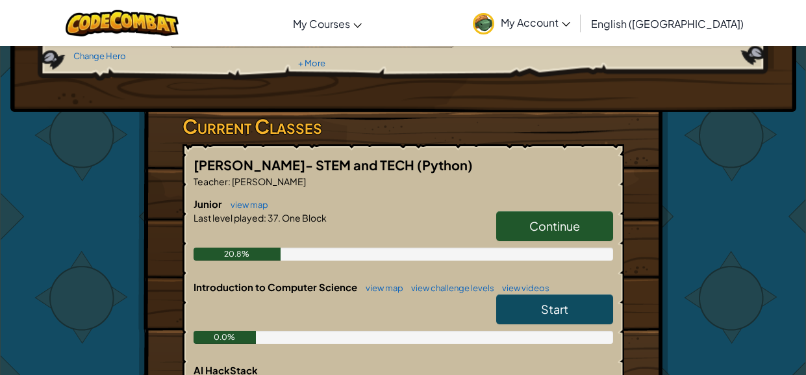
scroll to position [168, 0]
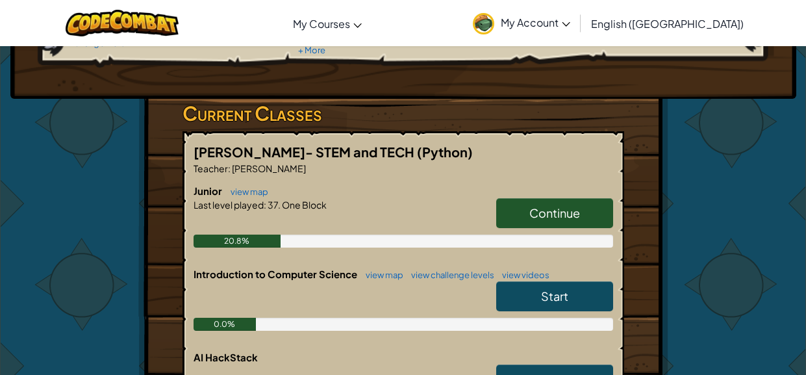
click at [531, 203] on link "Continue" at bounding box center [554, 213] width 117 height 30
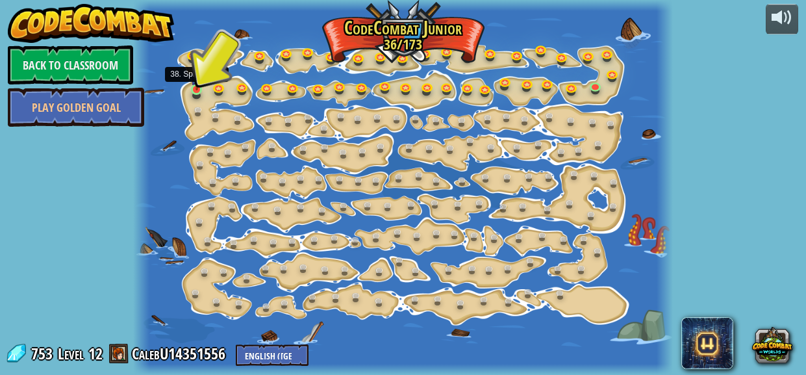
click at [196, 88] on img at bounding box center [197, 76] width 12 height 27
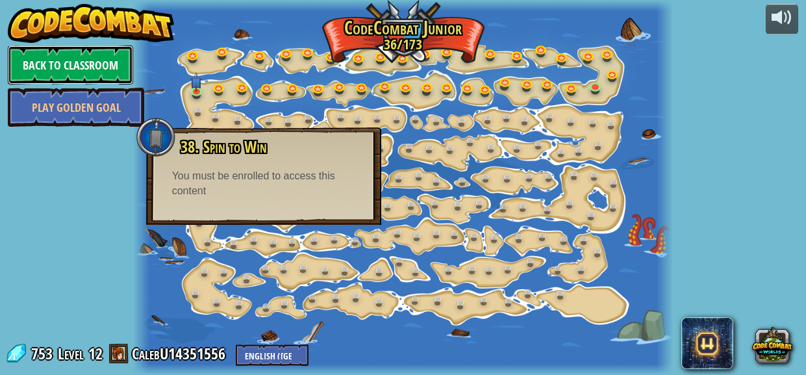
click at [78, 65] on link "Back to Classroom" at bounding box center [70, 64] width 125 height 39
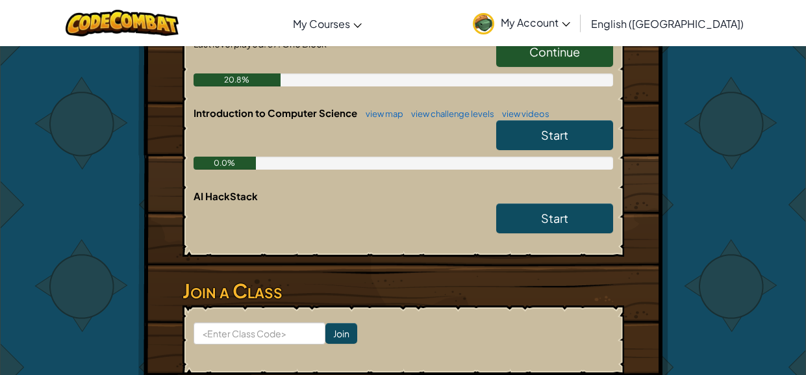
scroll to position [332, 0]
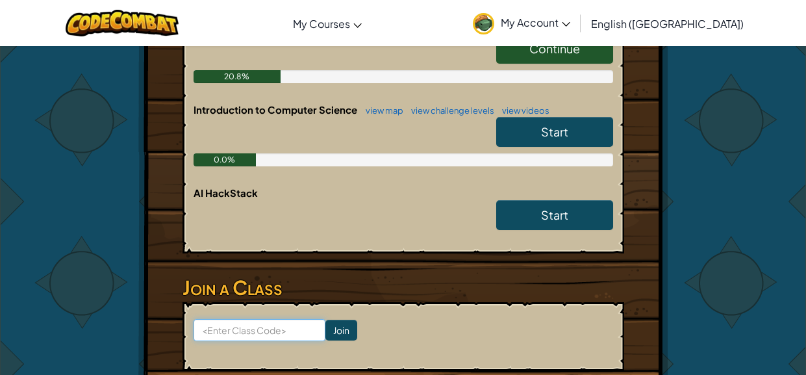
click at [264, 323] on input at bounding box center [260, 330] width 132 height 22
click at [264, 323] on input "D" at bounding box center [260, 330] width 132 height 22
type input "i"
click at [261, 326] on input "Dri" at bounding box center [260, 330] width 132 height 22
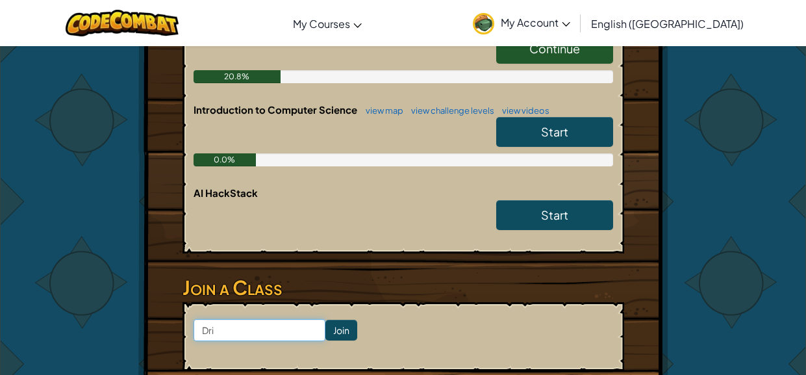
click at [261, 326] on input "Dri" at bounding box center [260, 330] width 132 height 22
type input "v"
paste input "DrinkArmyHome"
type input "DrinkArmyHome"
click input "Join" at bounding box center [342, 330] width 32 height 21
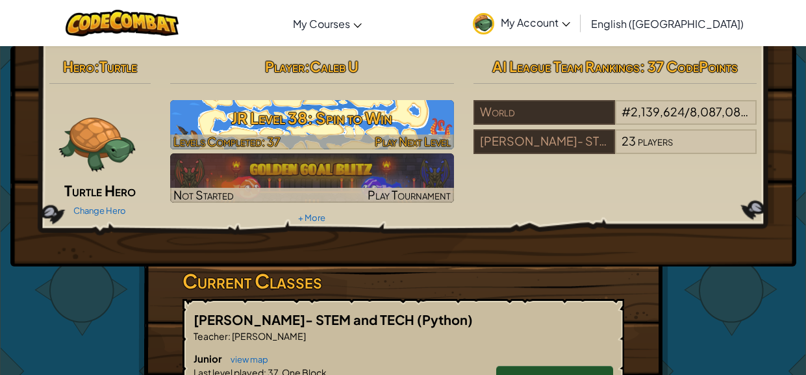
click at [307, 131] on h3 "JR Level 38: Spin to Win" at bounding box center [312, 117] width 284 height 29
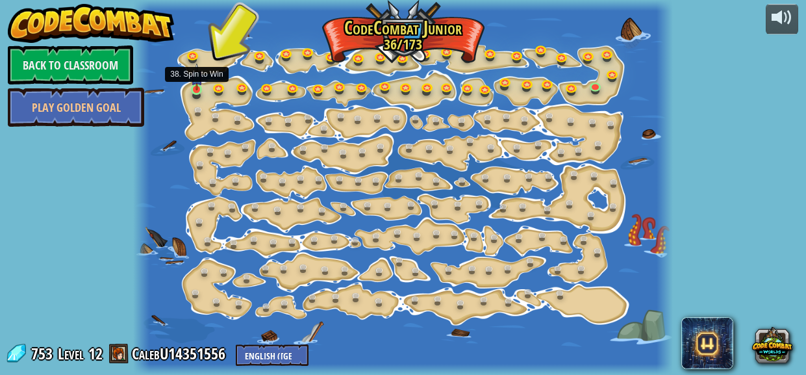
click at [195, 84] on img at bounding box center [197, 76] width 12 height 27
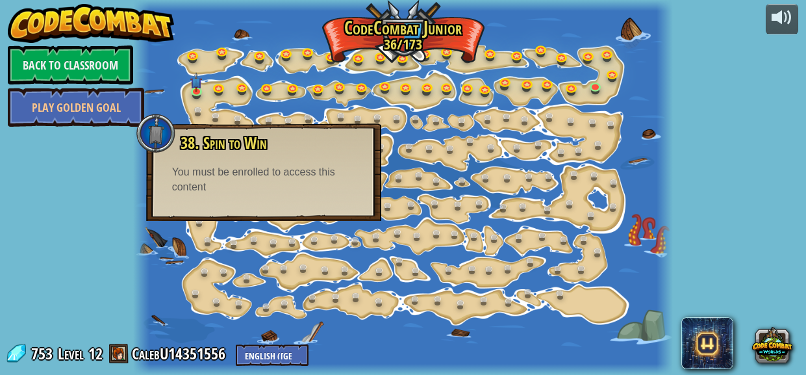
click at [232, 194] on div "38. Spin to Win Use spin to hit everything around you. You must be enrolled to …" at bounding box center [263, 171] width 235 height 97
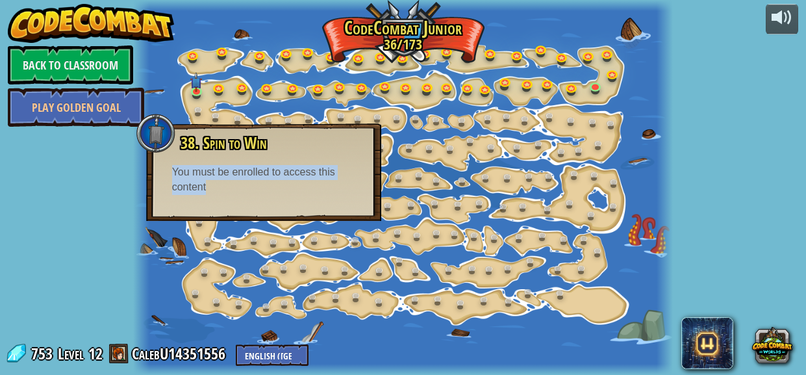
click at [232, 194] on div "38. Spin to Win Use spin to hit everything around you. You must be enrolled to …" at bounding box center [263, 171] width 235 height 97
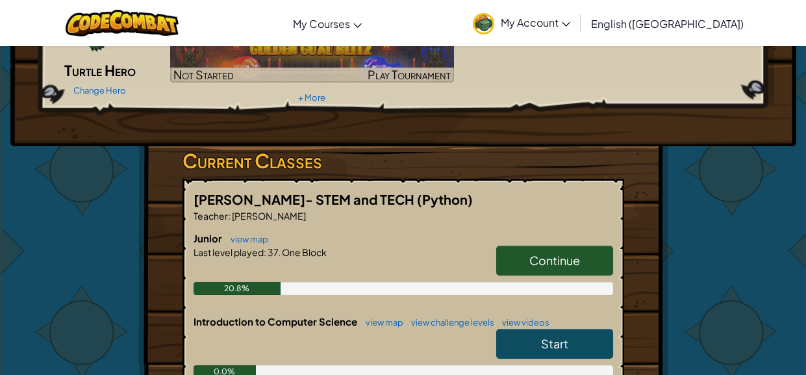
scroll to position [126, 0]
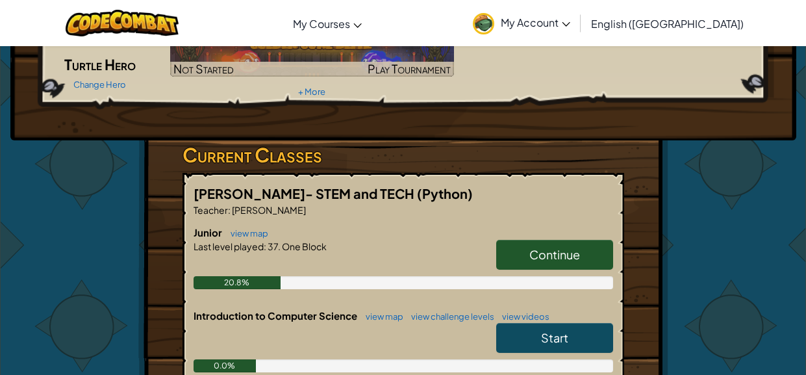
click at [538, 247] on span "Continue" at bounding box center [555, 254] width 51 height 15
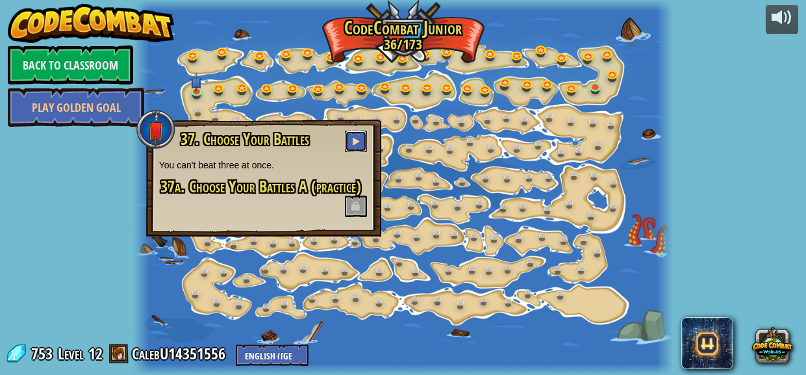
click at [353, 142] on span at bounding box center [356, 140] width 9 height 9
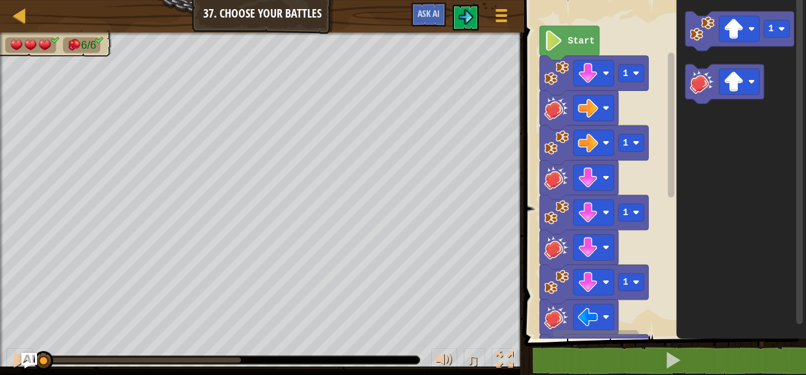
click at [576, 40] on text "Start" at bounding box center [582, 41] width 27 height 10
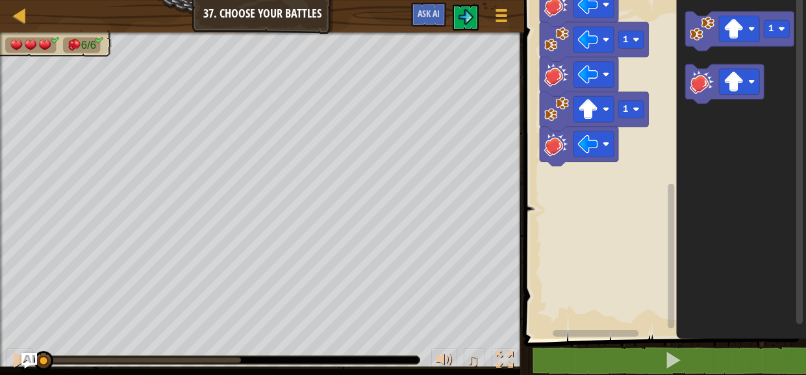
click at [645, 356] on div "1 2 3 4 5 6 7 8 9 10 11 12 13 go ( 'down' , 1 ) hit ( 'right' ) go ( 'right' , …" at bounding box center [663, 196] width 286 height 380
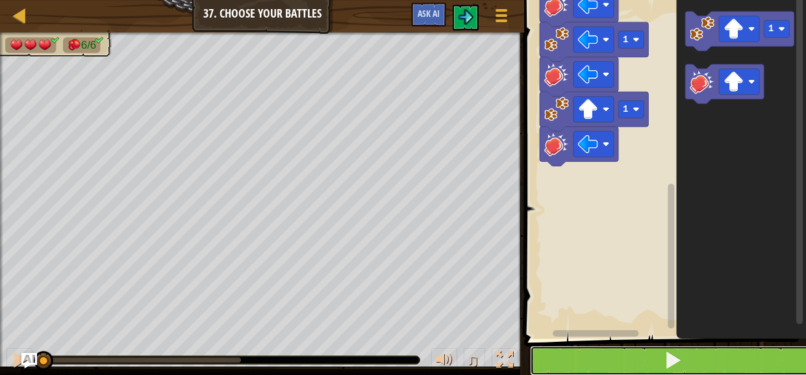
click at [654, 365] on button at bounding box center [673, 361] width 286 height 30
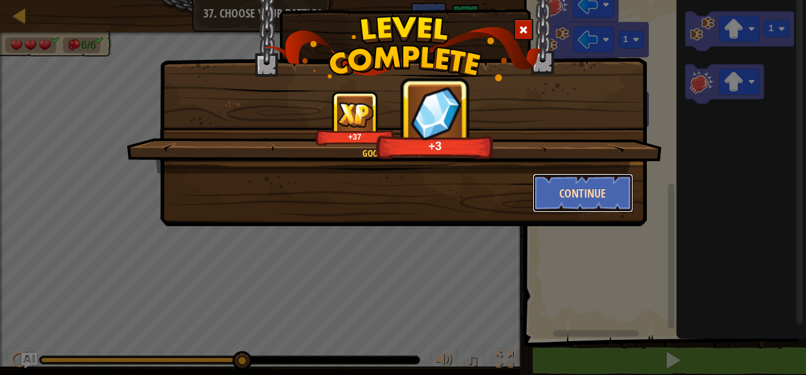
click at [591, 190] on button "Continue" at bounding box center [583, 192] width 101 height 39
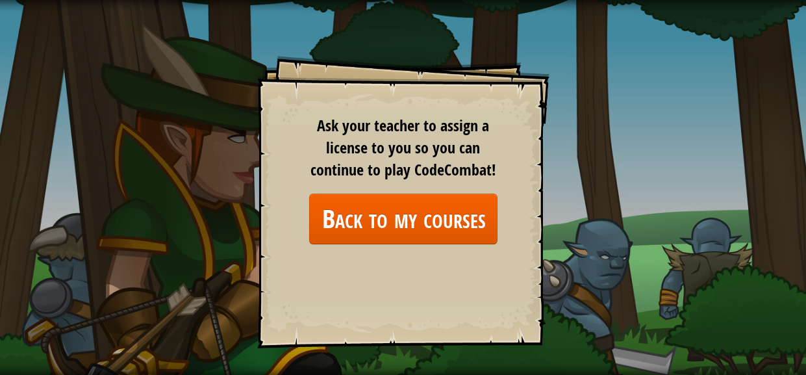
drag, startPoint x: 322, startPoint y: 133, endPoint x: 420, endPoint y: 157, distance: 101.6
click at [420, 157] on span "Ask your teacher to assign a license to you so you can continue to play CodeCom…" at bounding box center [404, 148] width 186 height 66
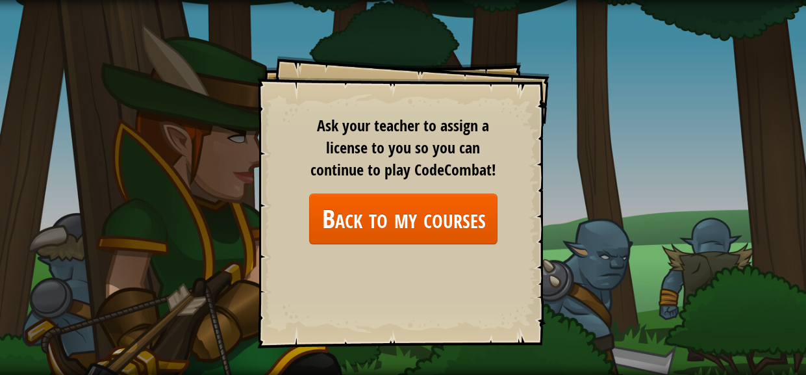
click at [313, 173] on span "Ask your teacher to assign a license to you so you can continue to play CodeCom…" at bounding box center [404, 148] width 186 height 66
drag, startPoint x: 348, startPoint y: 128, endPoint x: 374, endPoint y: 127, distance: 26.0
click at [374, 127] on span "Ask your teacher to assign a license to you so you can continue to play CodeCom…" at bounding box center [404, 148] width 186 height 66
click at [477, 173] on span "Ask your teacher to assign a license to you so you can continue to play CodeCom…" at bounding box center [404, 148] width 186 height 66
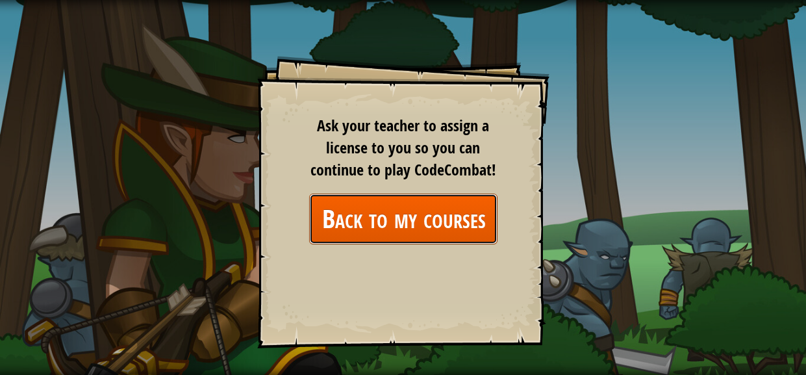
click at [361, 238] on link "Back to my courses" at bounding box center [403, 219] width 188 height 50
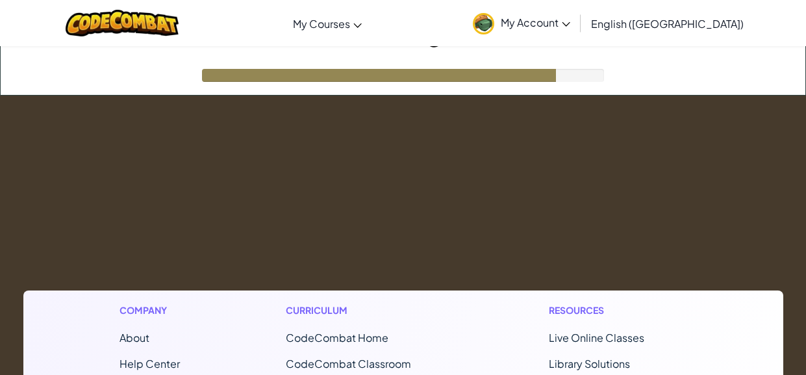
scroll to position [45, 0]
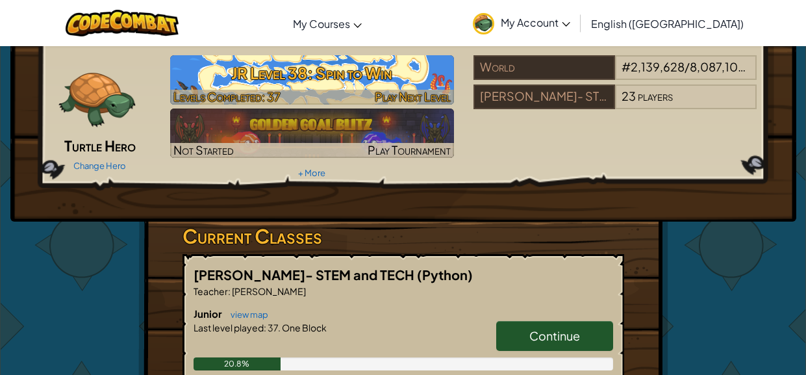
click at [260, 77] on h3 "JR Level 38: Spin to Win" at bounding box center [312, 72] width 284 height 29
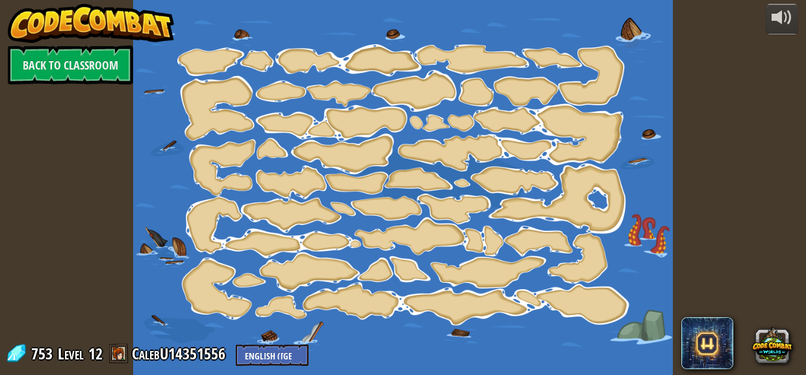
click at [233, 92] on div at bounding box center [403, 187] width 541 height 375
click at [236, 89] on div at bounding box center [403, 187] width 541 height 375
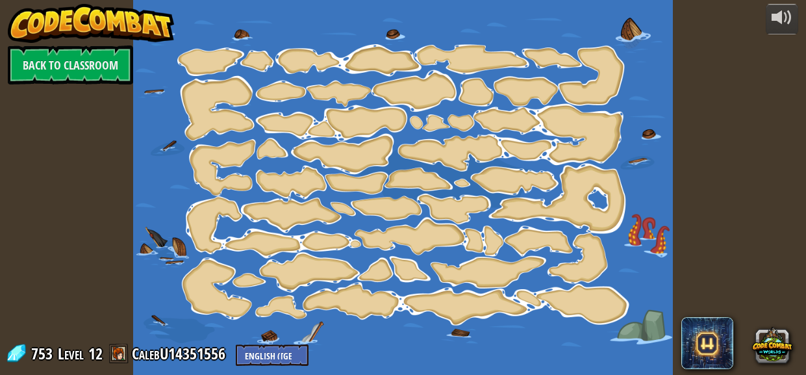
click at [236, 89] on div at bounding box center [403, 187] width 541 height 375
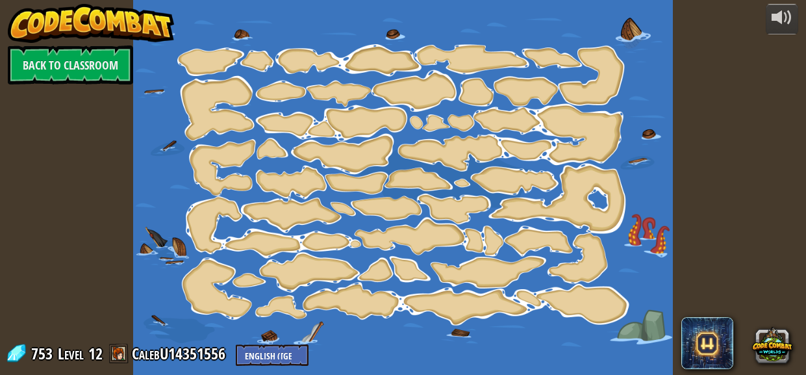
click at [236, 89] on div at bounding box center [403, 187] width 541 height 375
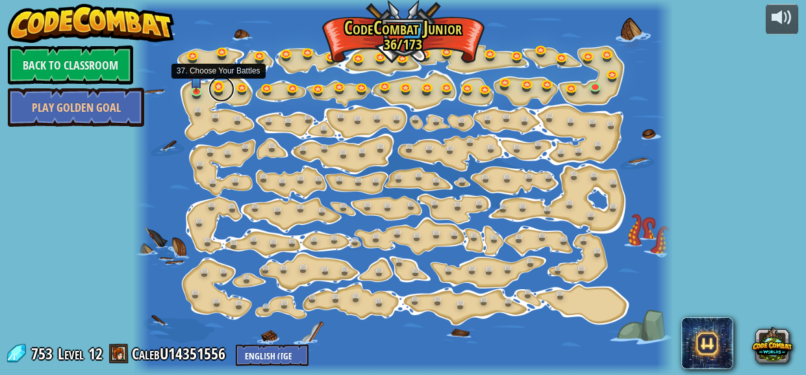
click at [219, 84] on link at bounding box center [222, 89] width 26 height 26
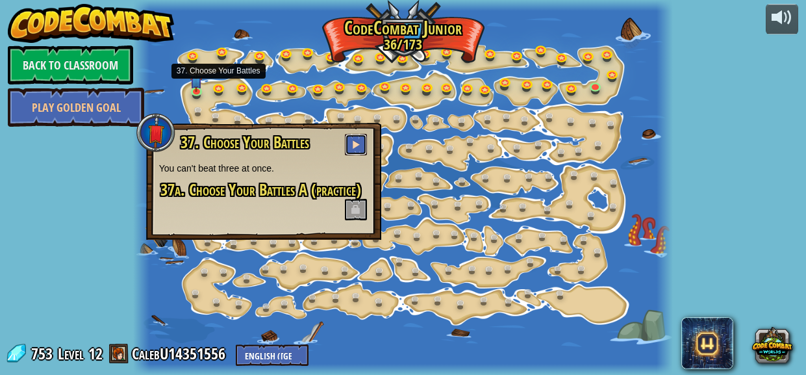
click at [350, 142] on button at bounding box center [356, 144] width 22 height 21
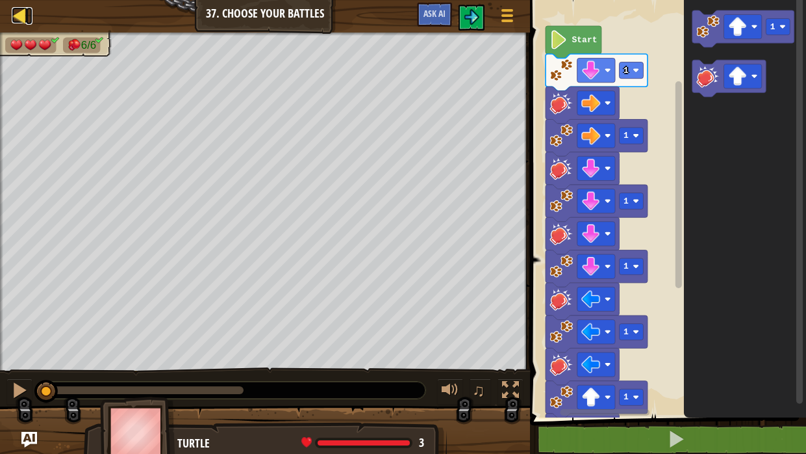
click at [22, 13] on div at bounding box center [20, 15] width 16 height 16
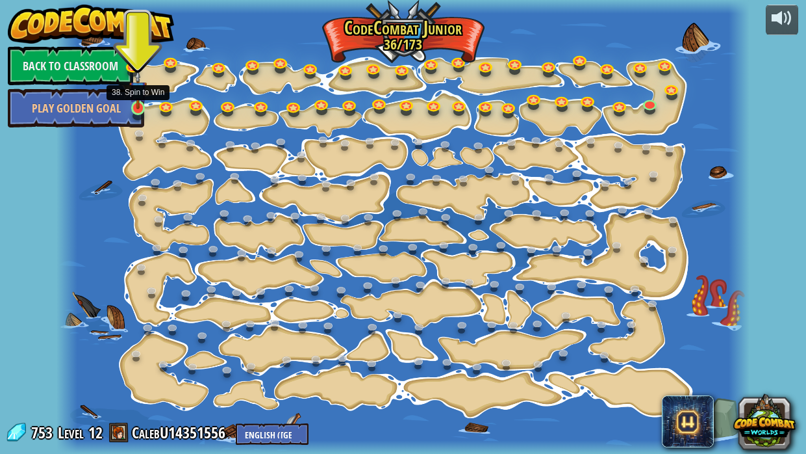
click at [139, 108] on img at bounding box center [137, 89] width 17 height 39
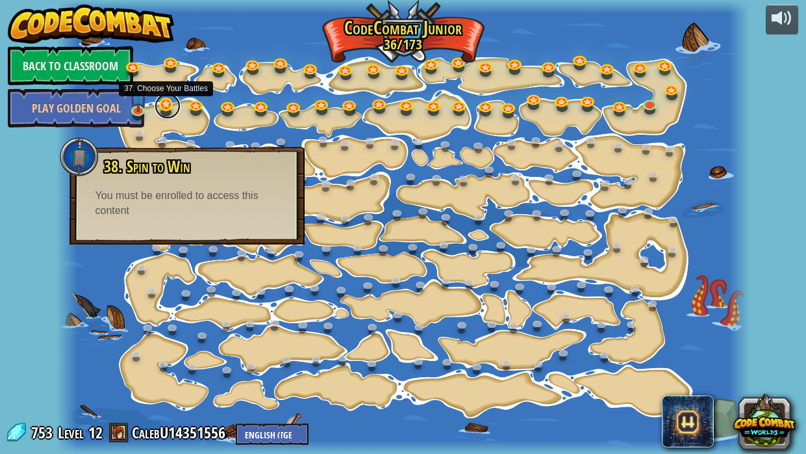
click at [168, 111] on link at bounding box center [168, 106] width 26 height 26
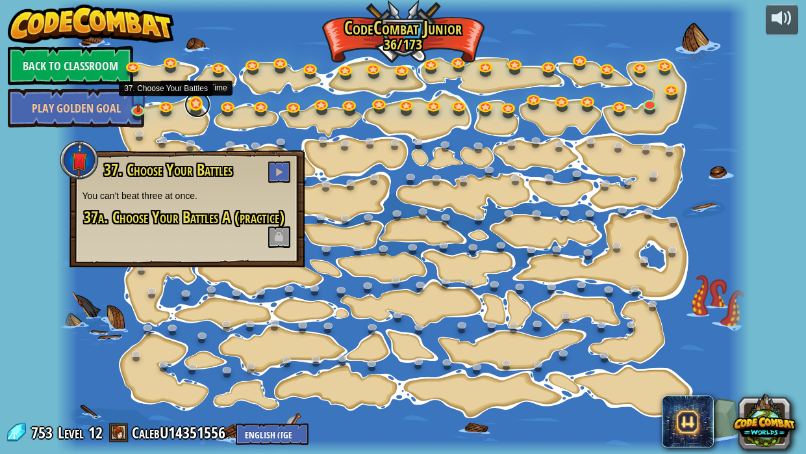
click at [193, 107] on link at bounding box center [198, 105] width 26 height 26
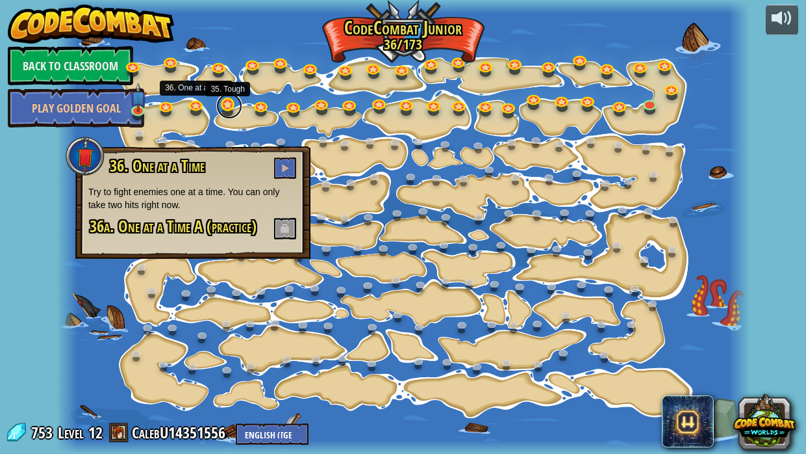
click at [230, 106] on link at bounding box center [229, 106] width 26 height 26
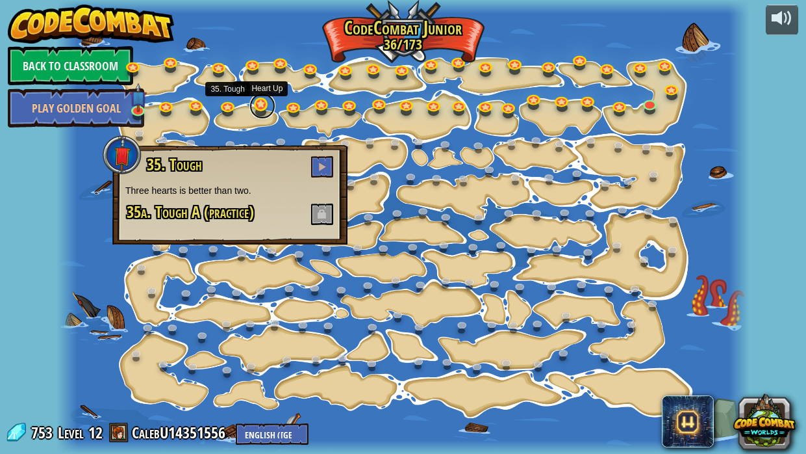
click at [257, 103] on link at bounding box center [263, 106] width 26 height 26
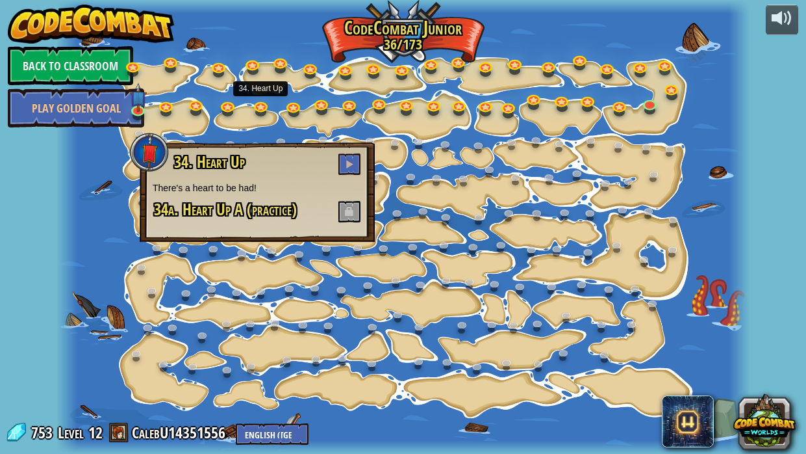
click at [16, 247] on div "powered by Back to Classroom Play Golden Goal 15. Step Change Change step argum…" at bounding box center [403, 227] width 806 height 454
click at [49, 214] on div "powered by Back to Classroom Play Golden Goal 15. Step Change Change step argum…" at bounding box center [403, 227] width 806 height 454
